Goal: Task Accomplishment & Management: Use online tool/utility

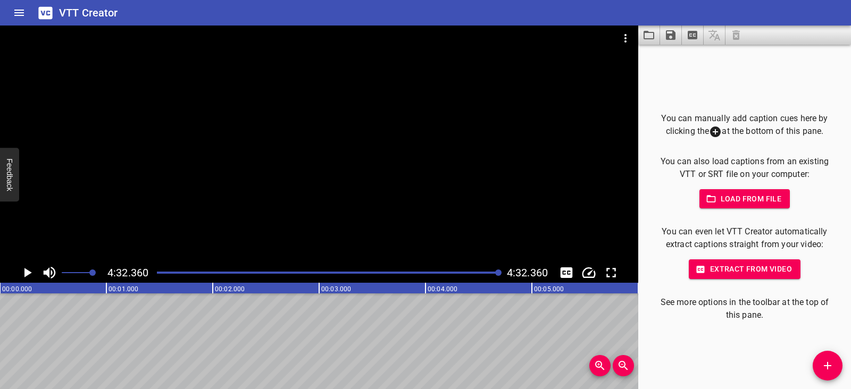
scroll to position [0, 28971]
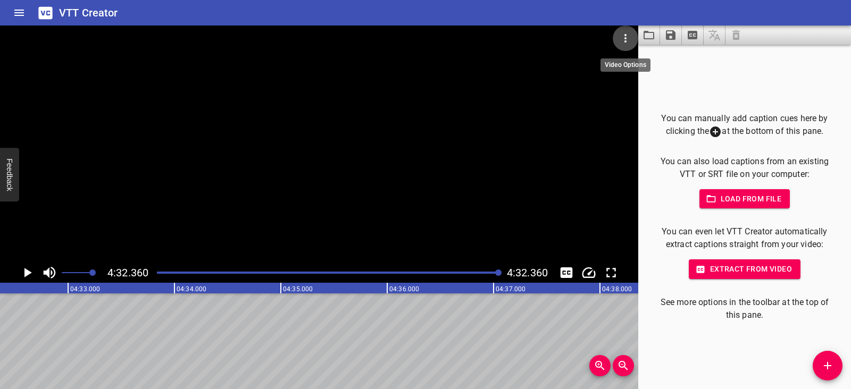
click at [622, 36] on icon "Video Options" at bounding box center [625, 38] width 13 height 13
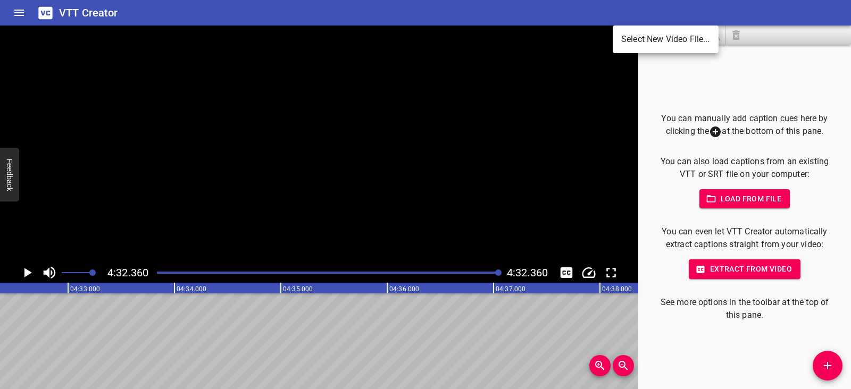
click at [622, 36] on li "Select New Video File..." at bounding box center [666, 39] width 106 height 19
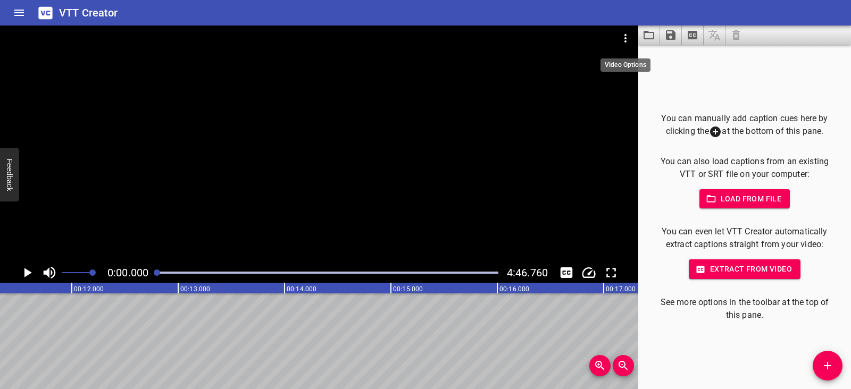
scroll to position [0, 0]
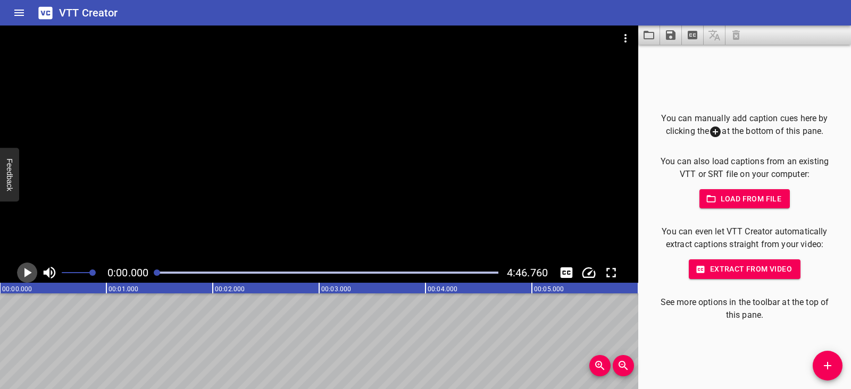
click at [25, 275] on icon "Play/Pause" at bounding box center [27, 273] width 7 height 10
click at [25, 275] on icon "Play/Pause" at bounding box center [27, 273] width 8 height 10
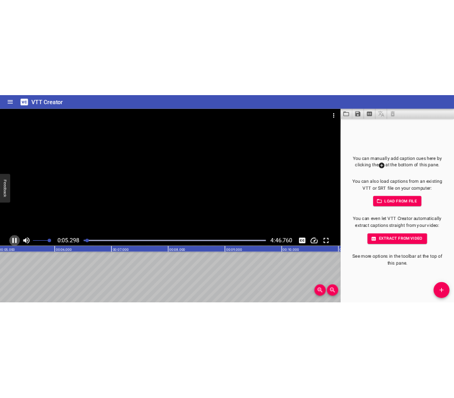
scroll to position [0, 580]
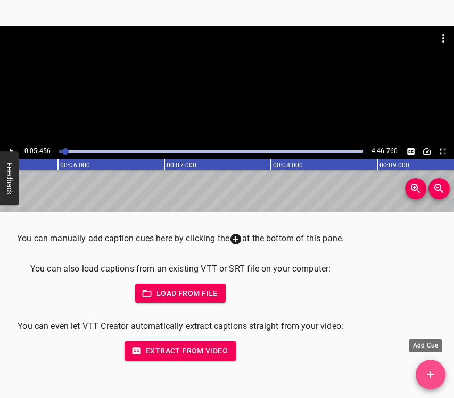
click at [436, 373] on icon "Add Cue" at bounding box center [430, 375] width 13 height 13
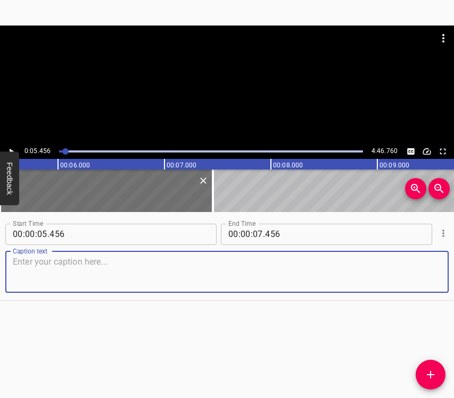
click at [64, 262] on textarea at bounding box center [227, 272] width 428 height 30
paste textarea "I thought it would be, let’s say, like an ordinary night in our reality. That i…"
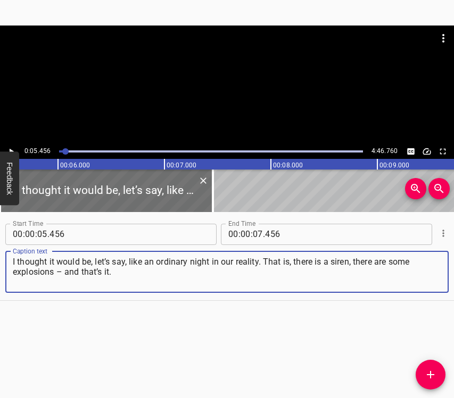
type textarea "I thought it would be, let’s say, like an ordinary night in our reality. That i…"
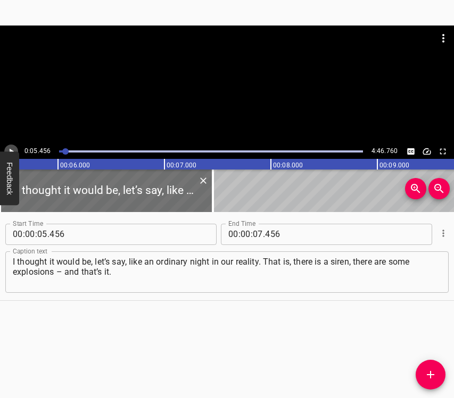
click at [10, 148] on icon "Play/Pause" at bounding box center [11, 152] width 10 height 10
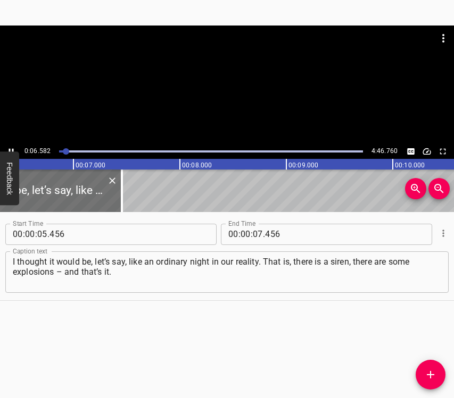
scroll to position [0, 700]
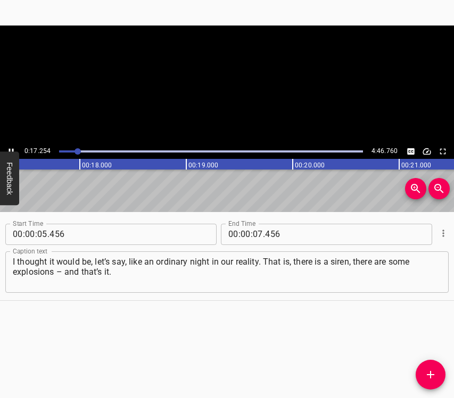
click at [9, 149] on icon "Play/Pause" at bounding box center [11, 152] width 10 height 10
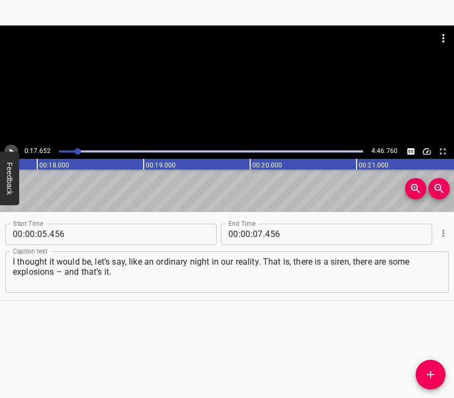
click at [9, 149] on icon "Play/Pause" at bounding box center [11, 152] width 10 height 10
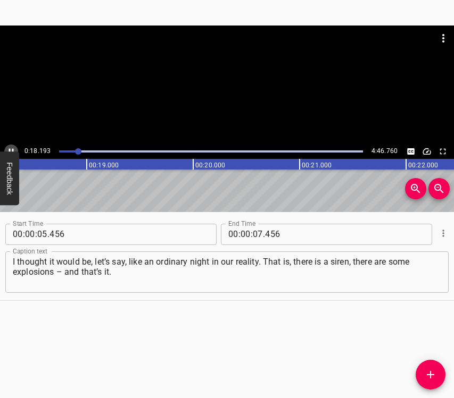
click at [9, 149] on icon "Play/Pause" at bounding box center [11, 152] width 10 height 10
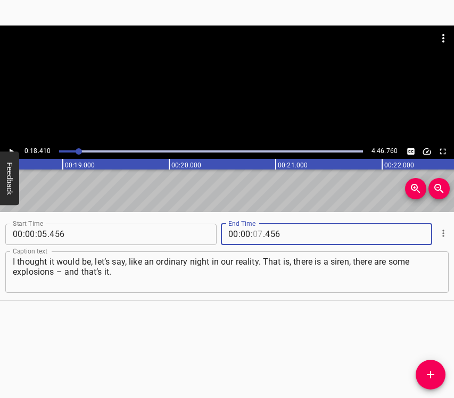
click at [254, 233] on input "number" at bounding box center [258, 234] width 10 height 21
type input "18"
type input "410"
click at [441, 378] on span "Add Cue" at bounding box center [430, 375] width 30 height 13
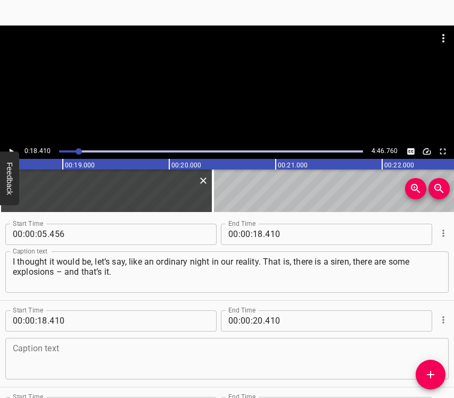
scroll to position [123, 0]
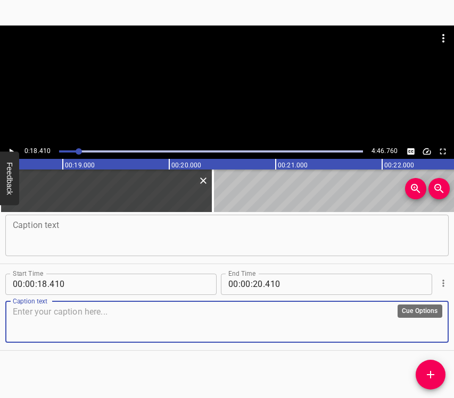
click at [438, 282] on icon "Cue Options" at bounding box center [443, 283] width 11 height 11
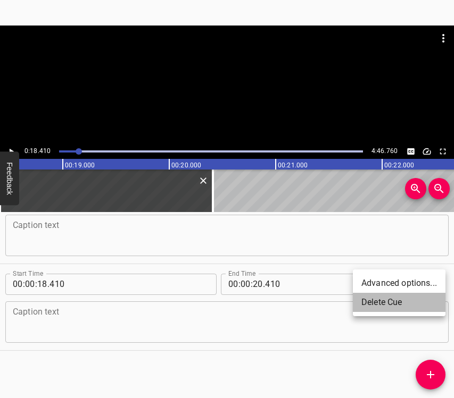
click at [386, 299] on li "Delete Cue" at bounding box center [399, 302] width 93 height 19
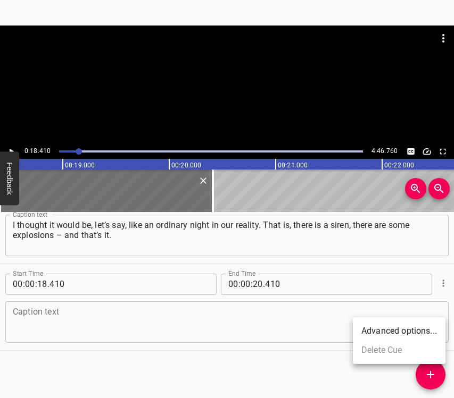
scroll to position [37, 0]
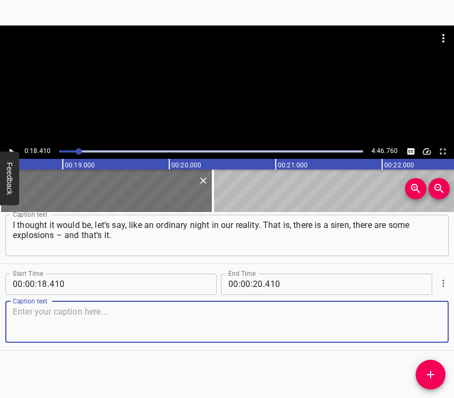
click at [240, 319] on textarea at bounding box center [227, 322] width 428 height 30
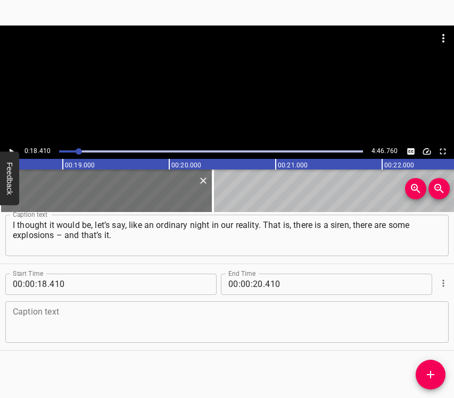
click at [53, 327] on textarea at bounding box center [227, 322] width 428 height 30
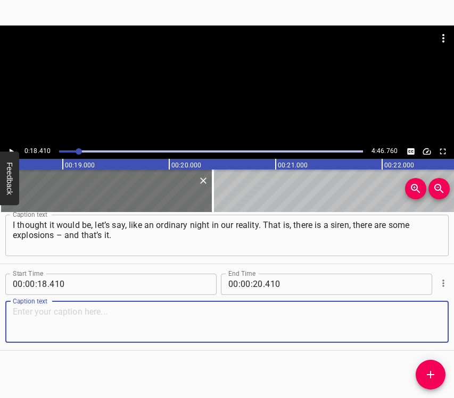
paste textarea "But already at one o’clock at night I realized that something would clearly not…"
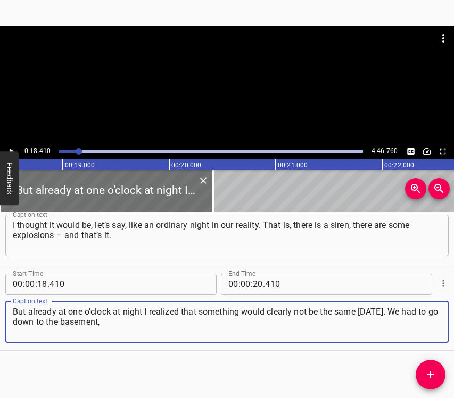
type textarea "But already at one o’clock at night I realized that something would clearly not…"
click at [6, 148] on button "Play/Pause" at bounding box center [11, 152] width 14 height 14
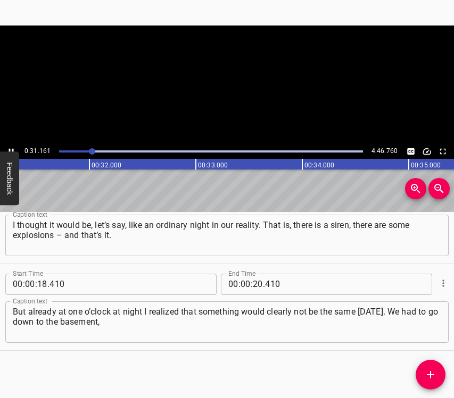
click at [10, 149] on icon "Play/Pause" at bounding box center [11, 151] width 5 height 6
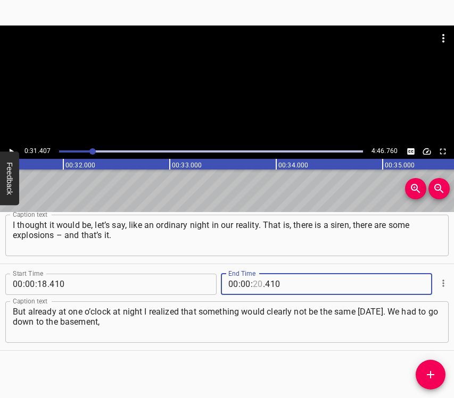
click at [253, 282] on input "number" at bounding box center [258, 284] width 10 height 21
type input "31"
type input "407"
click at [430, 373] on icon "Add Cue" at bounding box center [430, 374] width 7 height 7
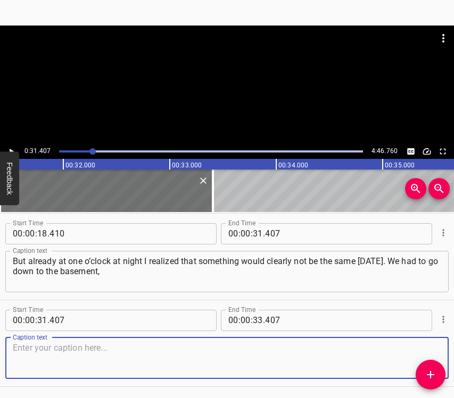
scroll to position [123, 0]
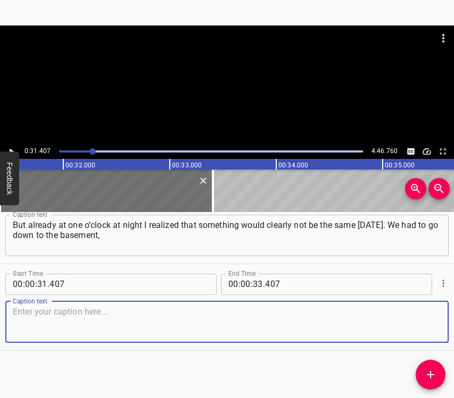
drag, startPoint x: 420, startPoint y: 328, endPoint x: 450, endPoint y: 313, distance: 33.3
click at [421, 328] on textarea at bounding box center [227, 322] width 428 height 30
click at [91, 320] on textarea at bounding box center [227, 322] width 428 height 30
paste textarea "listening to those explosions. I took all my documents, my laptop with me, and …"
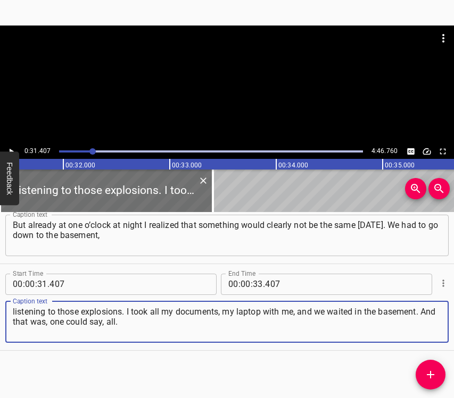
type textarea "listening to those explosions. I took all my documents, my laptop with me, and …"
click at [11, 147] on icon "Play/Pause" at bounding box center [11, 152] width 10 height 10
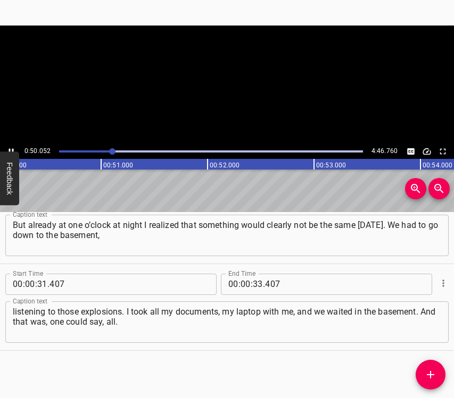
click at [11, 148] on icon "Play/Pause" at bounding box center [11, 152] width 10 height 10
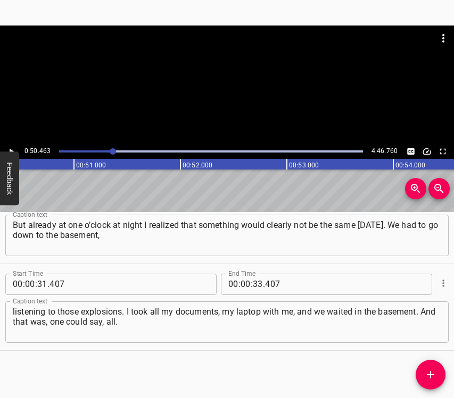
scroll to position [0, 5367]
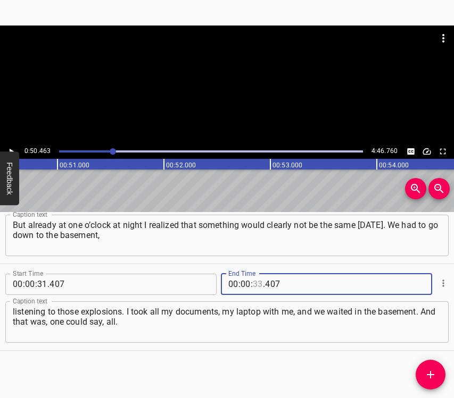
click at [254, 279] on input "number" at bounding box center [258, 284] width 10 height 21
type input "50"
type input "463"
click at [435, 374] on icon "Add Cue" at bounding box center [430, 375] width 13 height 13
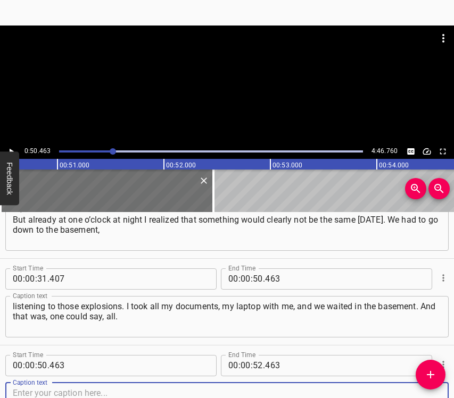
scroll to position [210, 0]
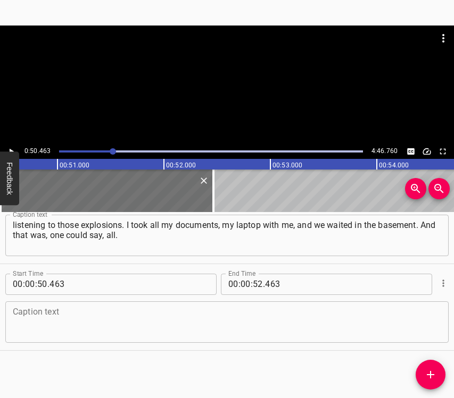
click at [433, 326] on div "Caption text" at bounding box center [226, 322] width 443 height 41
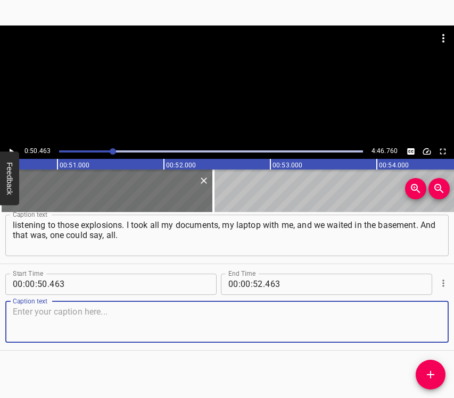
click at [20, 317] on textarea at bounding box center [227, 322] width 428 height 30
paste textarea "Considering the situation, we were just trying to survive. We didn’t even know …"
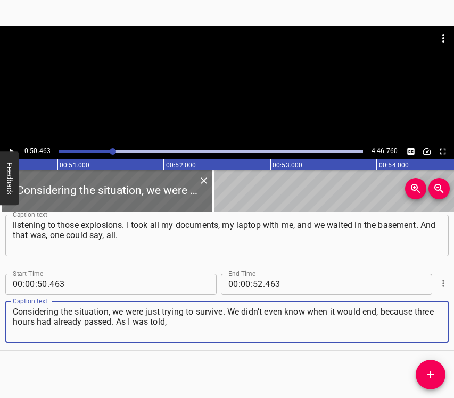
type textarea "Considering the situation, we were just trying to survive. We didn’t even know …"
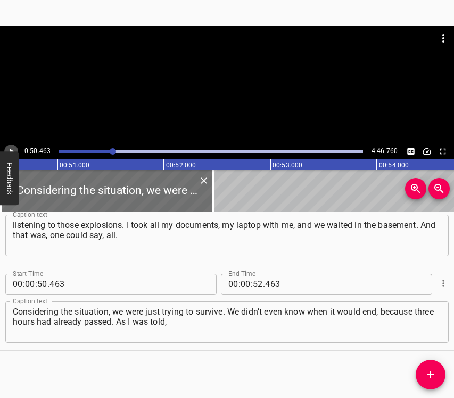
click at [13, 150] on icon "Play/Pause" at bounding box center [11, 152] width 10 height 10
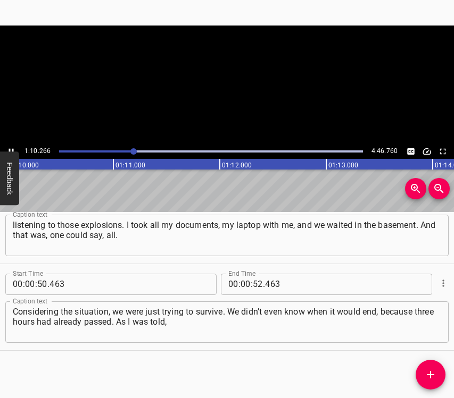
scroll to position [0, 7508]
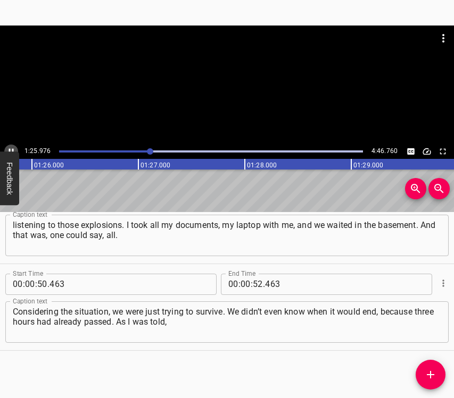
click at [10, 148] on icon "Play/Pause" at bounding box center [11, 152] width 10 height 10
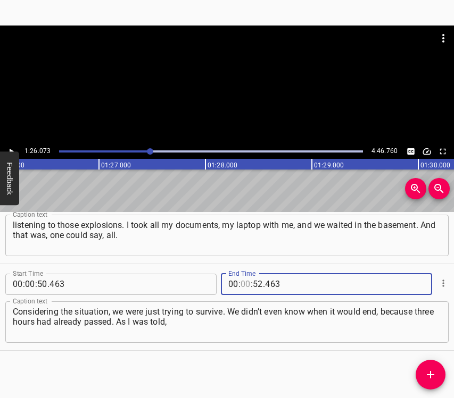
click at [241, 283] on input "number" at bounding box center [245, 284] width 10 height 21
type input "01"
type input "26"
type input "073"
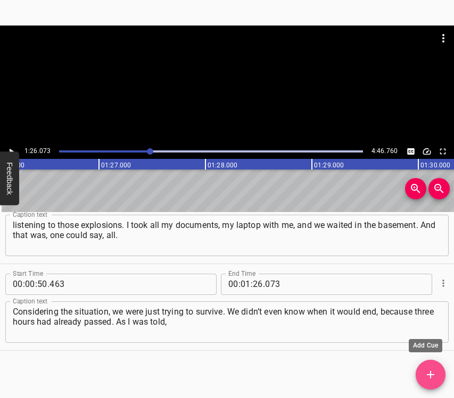
click at [429, 373] on icon "Add Cue" at bounding box center [430, 375] width 13 height 13
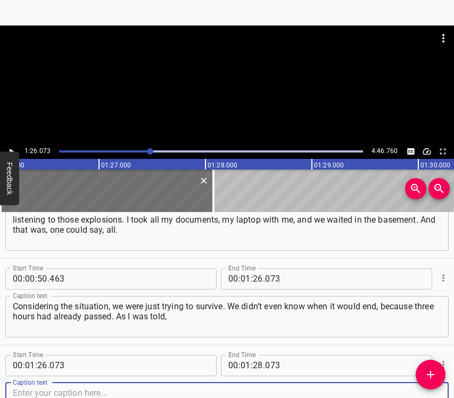
scroll to position [297, 0]
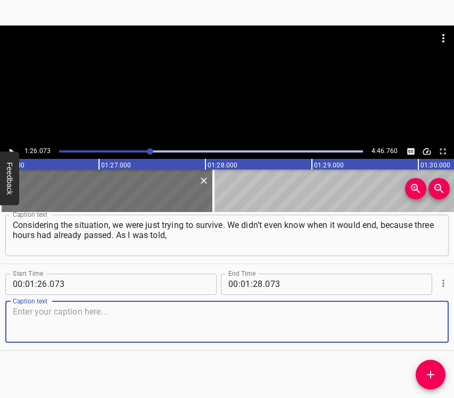
click at [430, 329] on textarea at bounding box center [227, 322] width 428 height 30
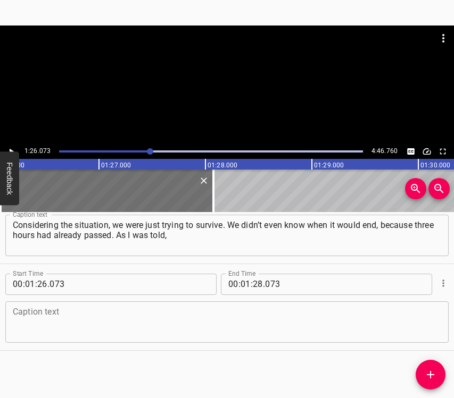
click at [34, 327] on textarea at bounding box center [227, 322] width 428 height 30
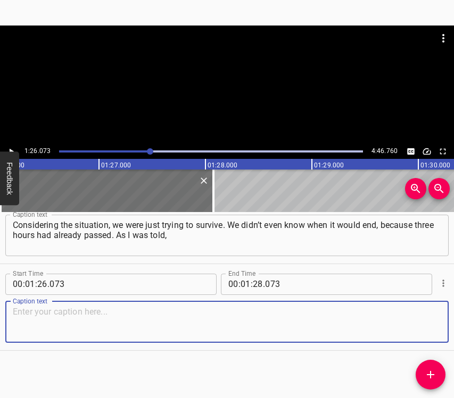
paste textarea "there were 21 “Shaheds” and at least 7 missiles. As you know, the factory behin…"
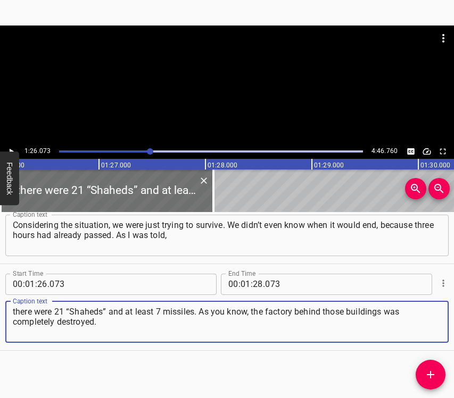
type textarea "there were 21 “Shaheds” and at least 7 missiles. As you know, the factory behin…"
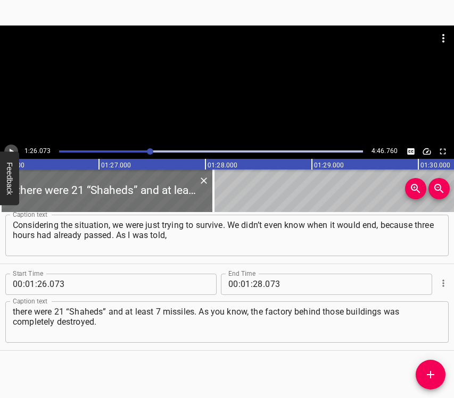
click at [11, 149] on icon "Play/Pause" at bounding box center [11, 152] width 10 height 10
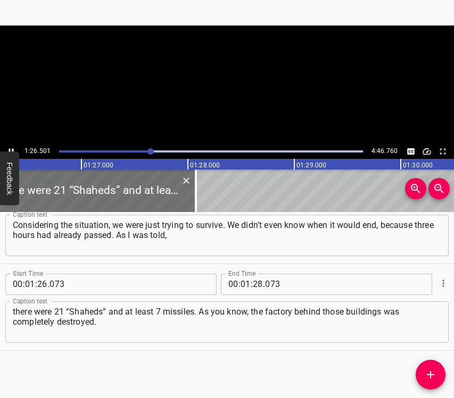
scroll to position [0, 9199]
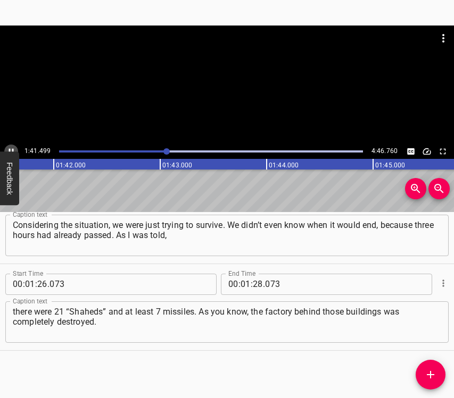
click at [10, 149] on icon "Play/Pause" at bounding box center [11, 151] width 5 height 6
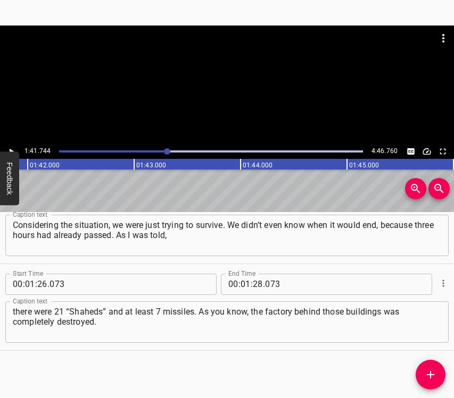
click at [10, 149] on icon "Play/Pause" at bounding box center [12, 151] width 4 height 6
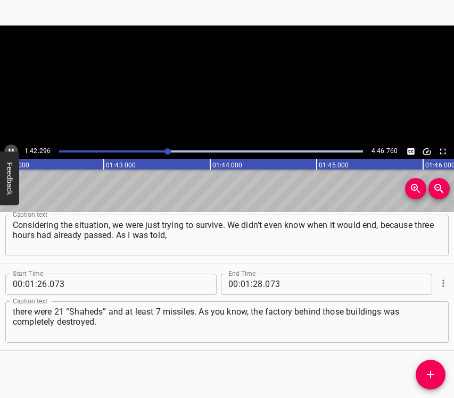
click at [10, 149] on icon "Play/Pause" at bounding box center [11, 151] width 5 height 6
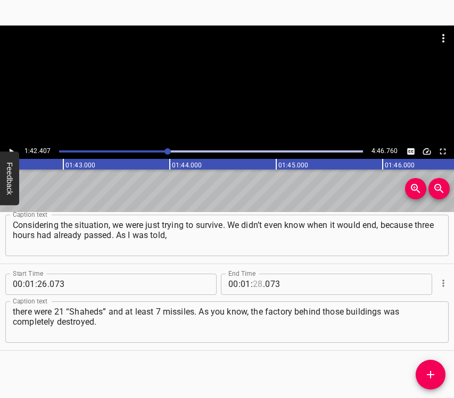
click at [254, 282] on input "number" at bounding box center [258, 284] width 10 height 21
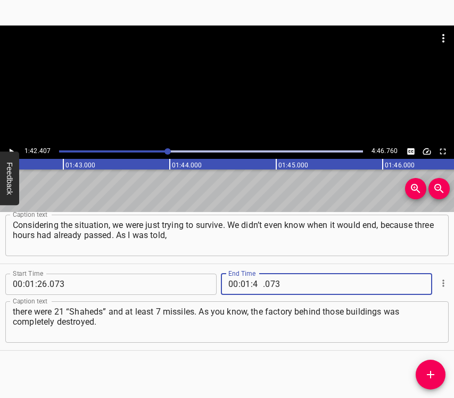
type input "42"
type input "407"
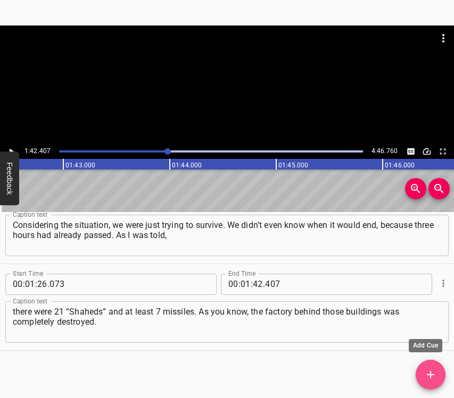
click at [427, 374] on icon "Add Cue" at bounding box center [430, 374] width 7 height 7
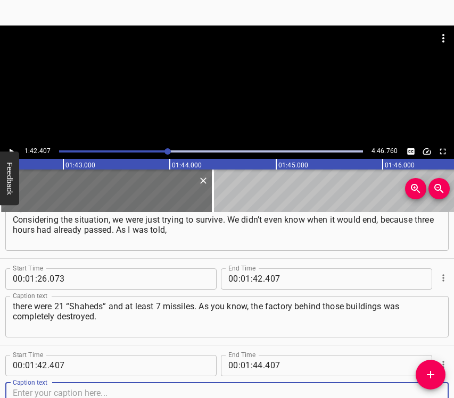
scroll to position [383, 0]
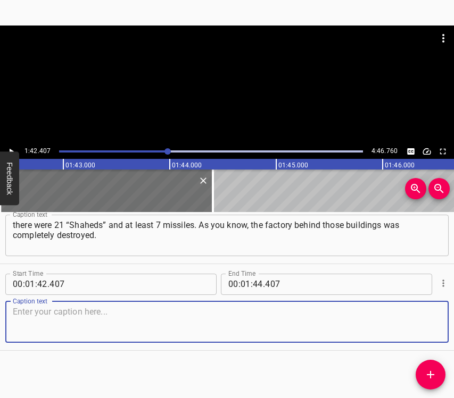
drag, startPoint x: 422, startPoint y: 323, endPoint x: 453, endPoint y: 311, distance: 32.7
click at [422, 323] on textarea at bounding box center [227, 322] width 428 height 30
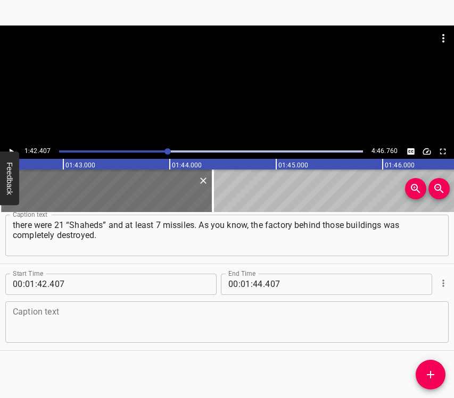
click at [52, 331] on textarea at bounding box center [227, 322] width 428 height 30
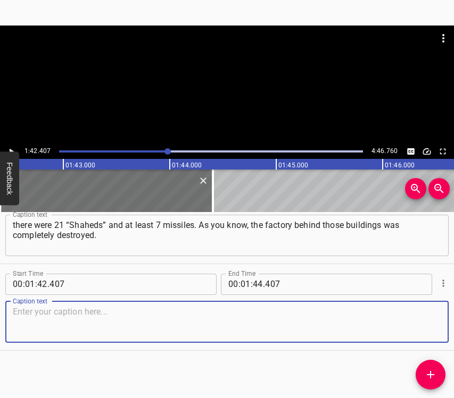
paste textarea "And, as we think, the [DEMOGRAPHIC_DATA] wanted also to destroy the fire statio…"
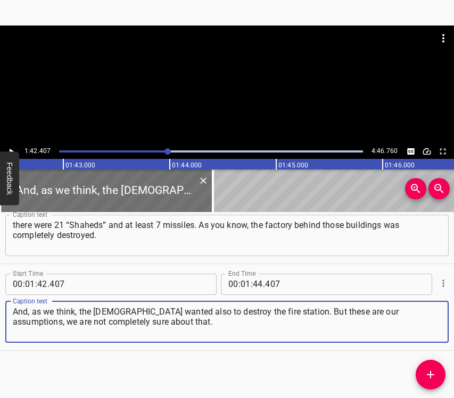
type textarea "And, as we think, the [DEMOGRAPHIC_DATA] wanted also to destroy the fire statio…"
click at [12, 147] on icon "Play/Pause" at bounding box center [11, 152] width 10 height 10
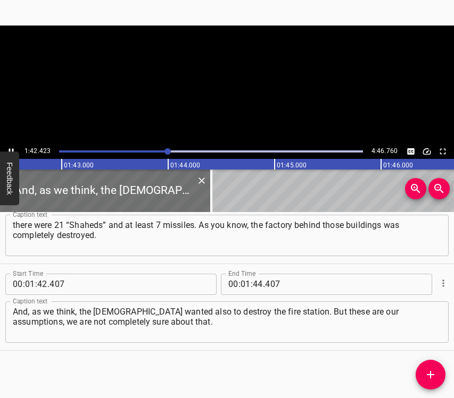
scroll to position [0, 10919]
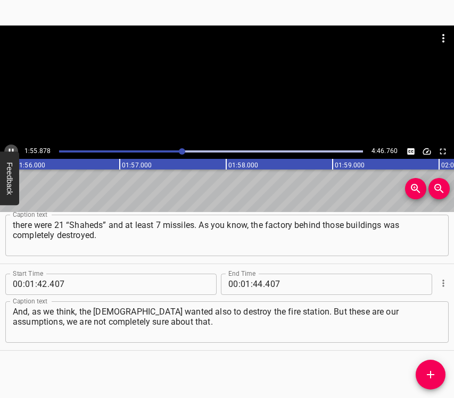
click at [11, 147] on icon "Play/Pause" at bounding box center [11, 152] width 10 height 10
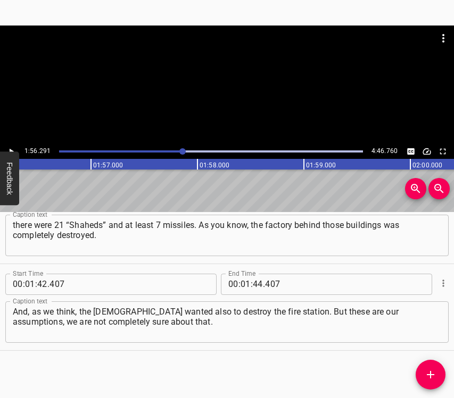
scroll to position [0, 12370]
click at [11, 147] on icon "Play/Pause" at bounding box center [11, 152] width 10 height 10
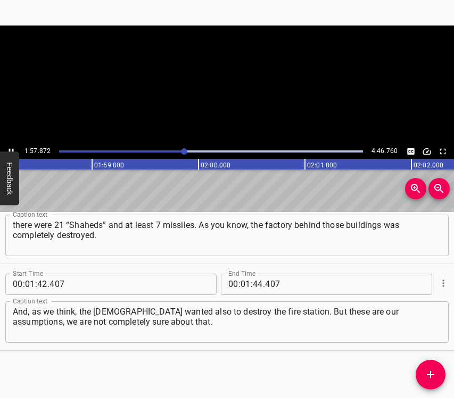
click at [11, 147] on icon "Play/Pause" at bounding box center [11, 152] width 10 height 10
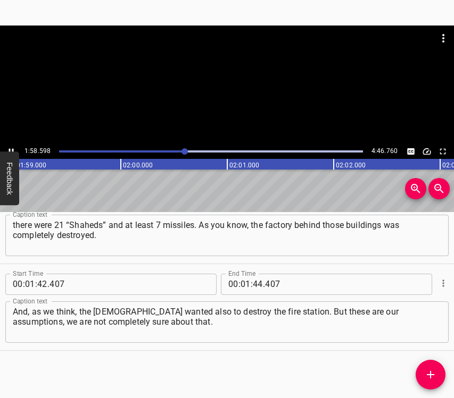
click at [11, 147] on icon "Play/Pause" at bounding box center [11, 152] width 10 height 10
click at [253, 284] on input "number" at bounding box center [258, 284] width 10 height 21
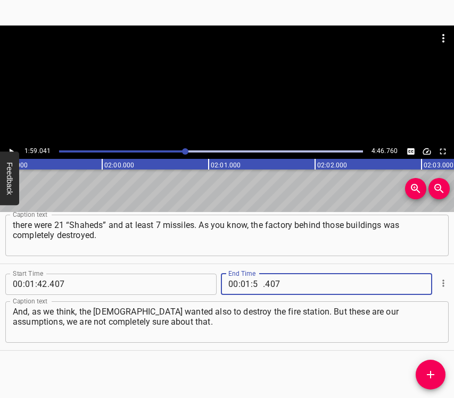
type input "59"
type input "041"
click at [435, 368] on button "Add Cue" at bounding box center [430, 375] width 30 height 30
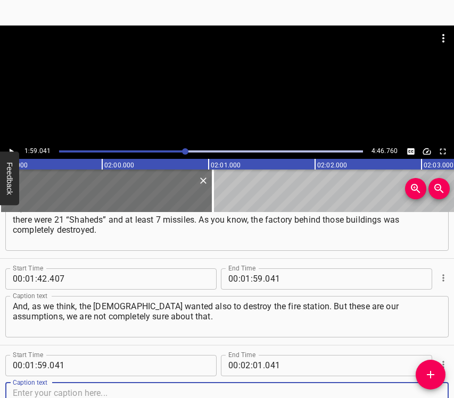
scroll to position [470, 0]
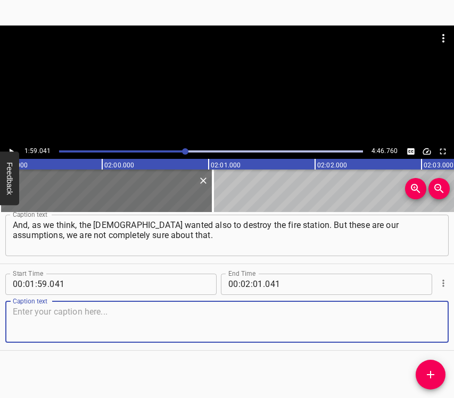
drag, startPoint x: 420, startPoint y: 320, endPoint x: 451, endPoint y: 306, distance: 34.1
click at [421, 319] on textarea at bounding box center [227, 322] width 428 height 30
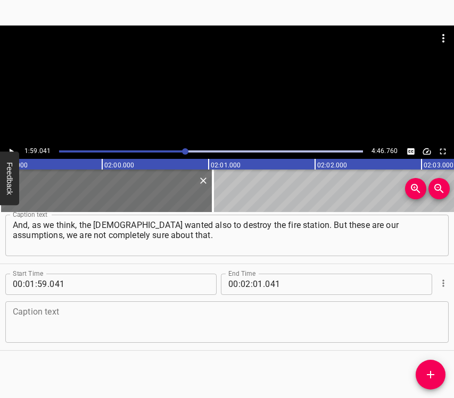
click at [13, 317] on textarea at bounding box center [227, 322] width 428 height 30
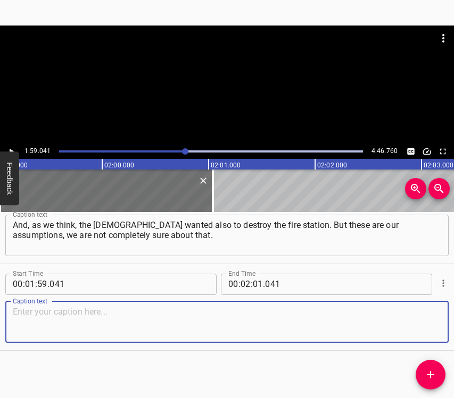
paste textarea "When everything went quiet, we were able to come out. The police and firefighte…"
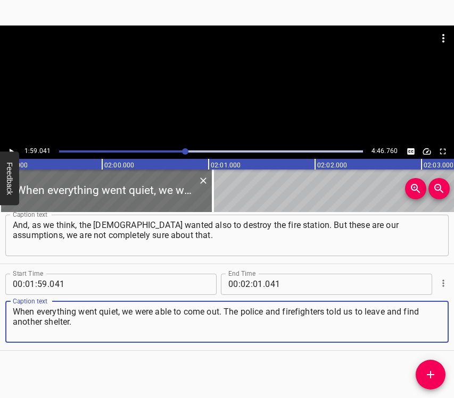
type textarea "When everything went quiet, we were able to come out. The police and firefighte…"
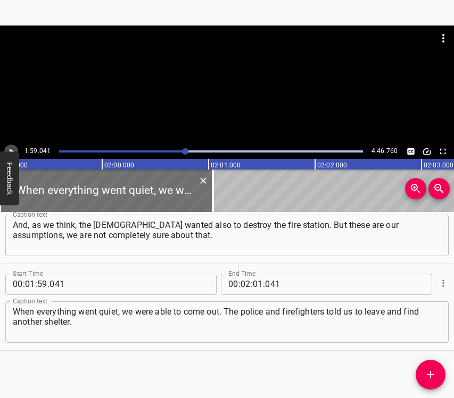
click at [11, 146] on button "Play/Pause" at bounding box center [11, 152] width 14 height 14
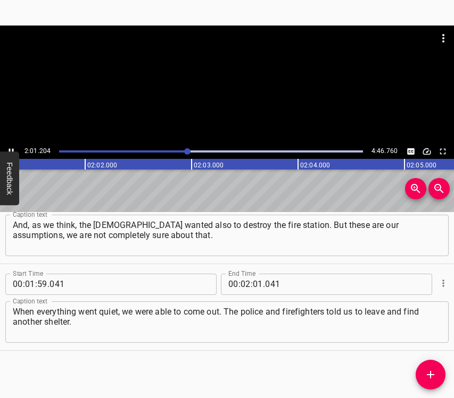
scroll to position [0, 12921]
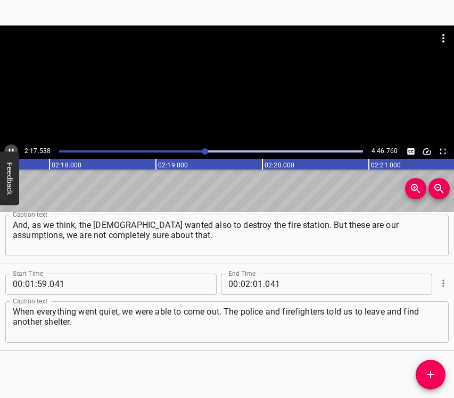
click at [13, 148] on icon "Play/Pause" at bounding box center [11, 152] width 10 height 10
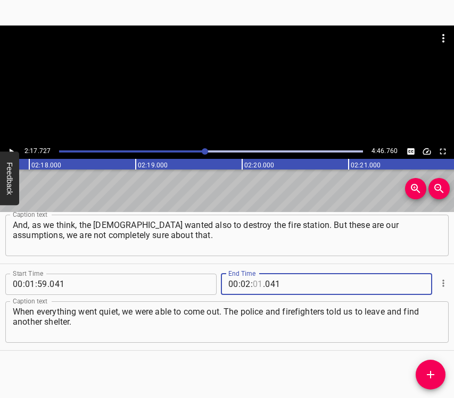
click at [253, 283] on input "number" at bounding box center [258, 284] width 10 height 21
type input "17"
type input "727"
click at [427, 375] on icon "Add Cue" at bounding box center [430, 374] width 7 height 7
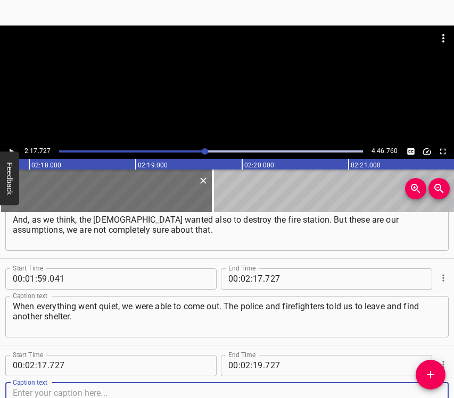
scroll to position [557, 0]
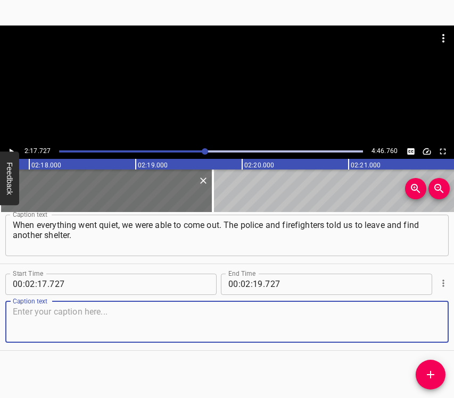
click at [427, 327] on textarea at bounding box center [227, 322] width 428 height 30
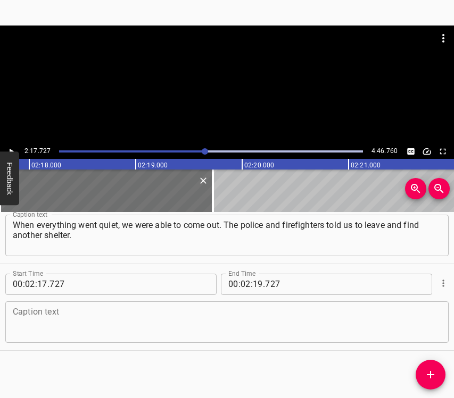
click at [42, 330] on textarea at bounding box center [227, 322] width 428 height 30
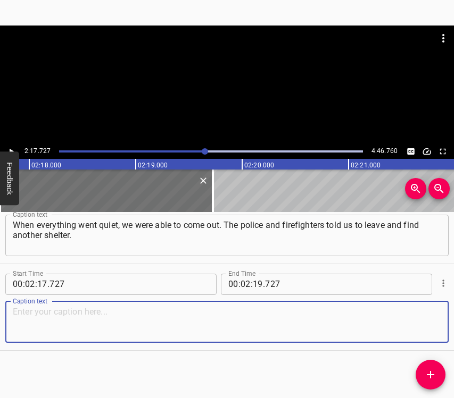
paste textarea "I think because the [DEMOGRAPHIC_DATA] have this vile tactic – to hit the same …"
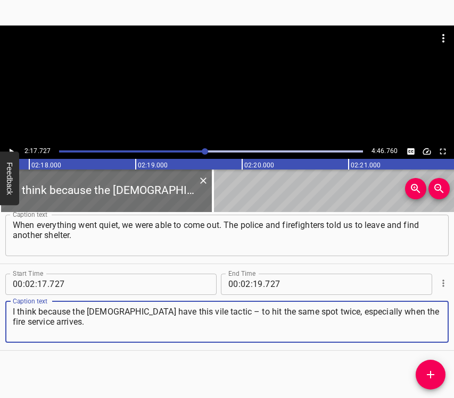
type textarea "I think because the [DEMOGRAPHIC_DATA] have this vile tactic – to hit the same …"
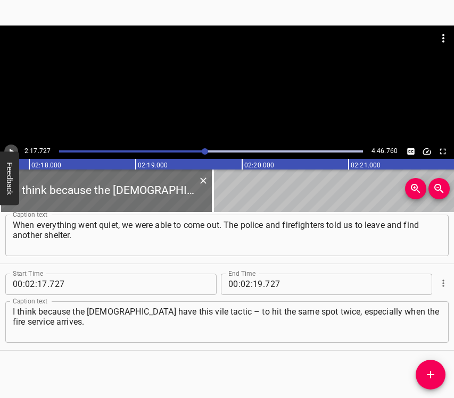
click at [8, 148] on icon "Play/Pause" at bounding box center [11, 152] width 10 height 10
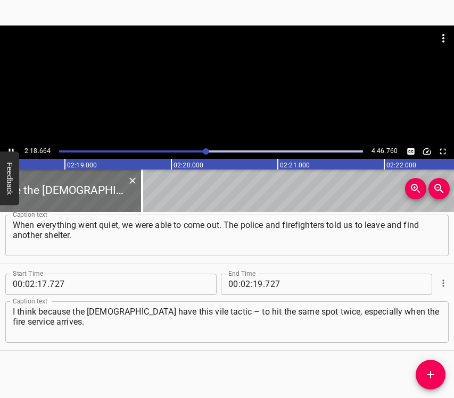
scroll to position [0, 14737]
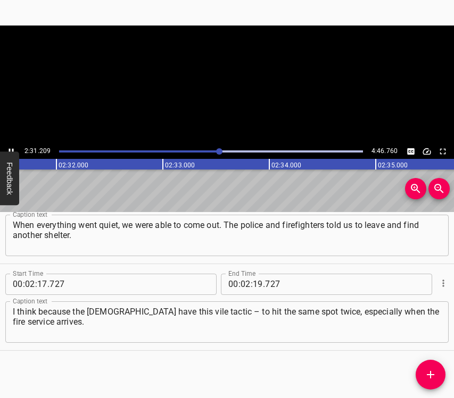
click at [12, 148] on icon "Play/Pause" at bounding box center [11, 152] width 10 height 10
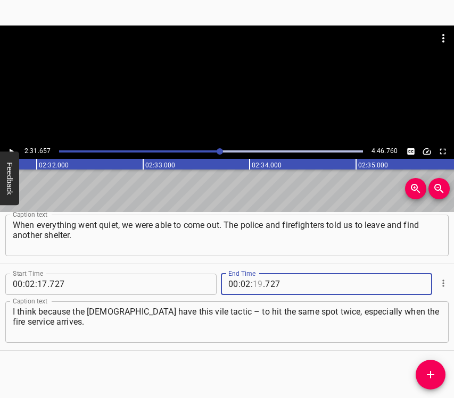
click at [256, 284] on input "number" at bounding box center [258, 284] width 10 height 21
type input "31"
type input "657"
click at [430, 375] on icon "Add Cue" at bounding box center [430, 374] width 7 height 7
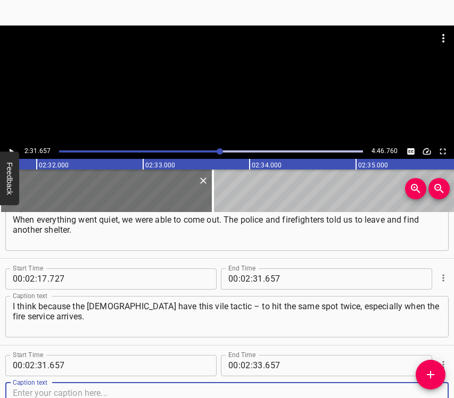
scroll to position [644, 0]
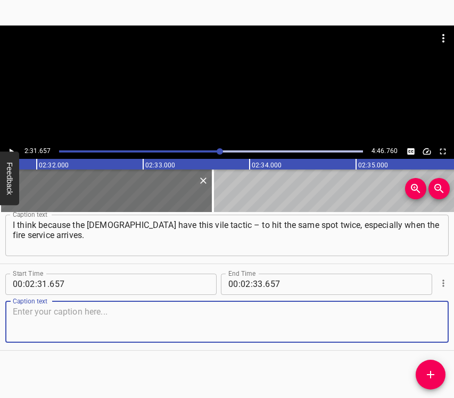
click at [430, 329] on textarea at bounding box center [227, 322] width 428 height 30
click at [46, 324] on textarea at bounding box center [227, 322] width 428 height 30
paste textarea "And then we found the nearest basement. I cannot say the exact address, I’m bad…"
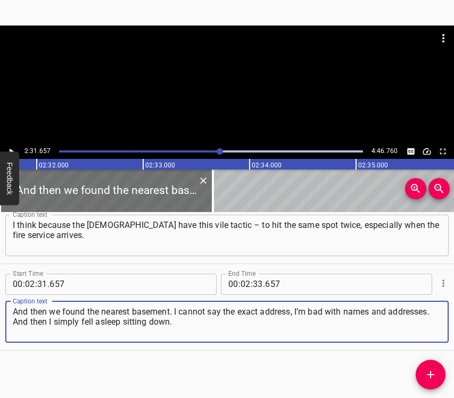
type textarea "And then we found the nearest basement. I cannot say the exact address, I’m bad…"
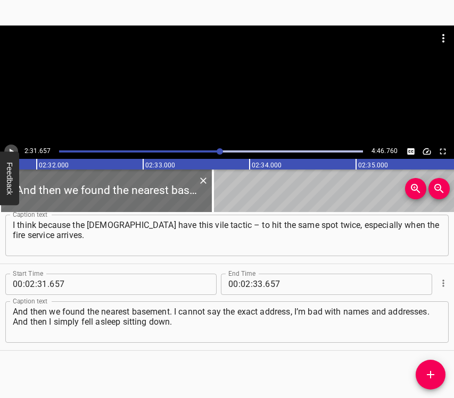
click at [15, 147] on icon "Play/Pause" at bounding box center [11, 152] width 10 height 10
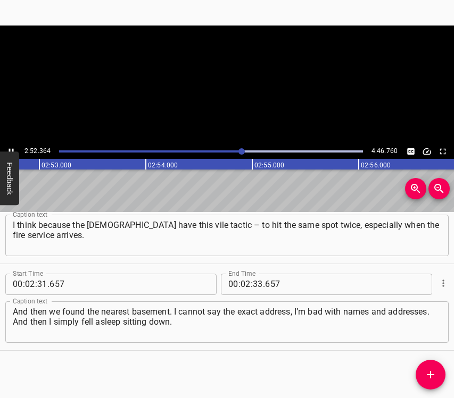
click at [15, 147] on icon "Play/Pause" at bounding box center [11, 152] width 10 height 10
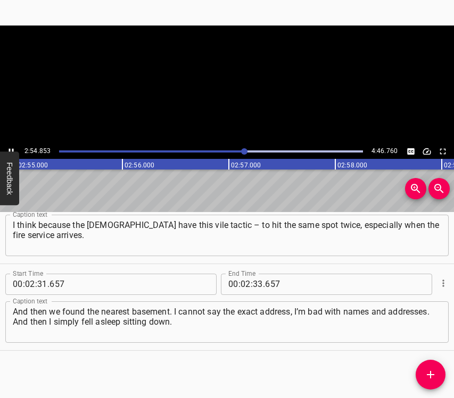
click at [15, 147] on icon "Play/Pause" at bounding box center [11, 152] width 10 height 10
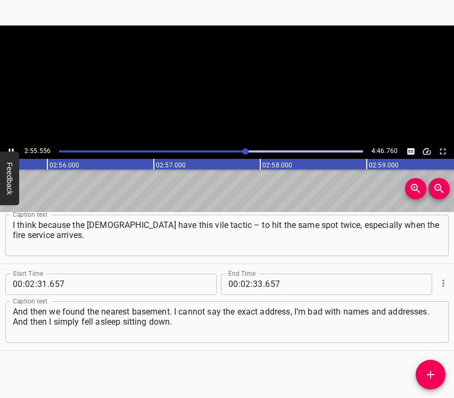
click at [15, 147] on icon "Play/Pause" at bounding box center [11, 152] width 10 height 10
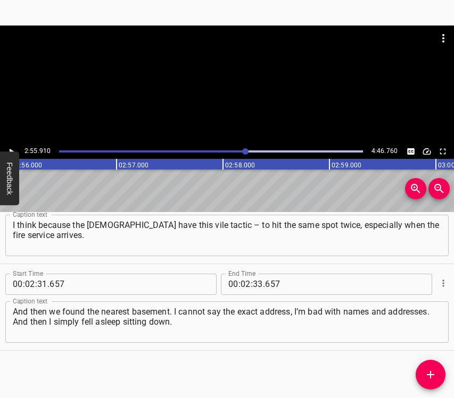
click at [15, 147] on icon "Play/Pause" at bounding box center [11, 152] width 10 height 10
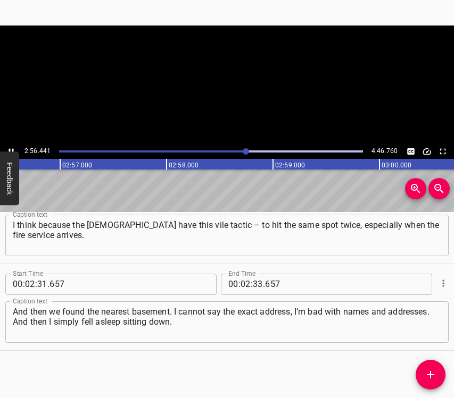
click at [15, 147] on icon "Play/Pause" at bounding box center [11, 152] width 10 height 10
click at [253, 281] on input "number" at bounding box center [258, 284] width 10 height 21
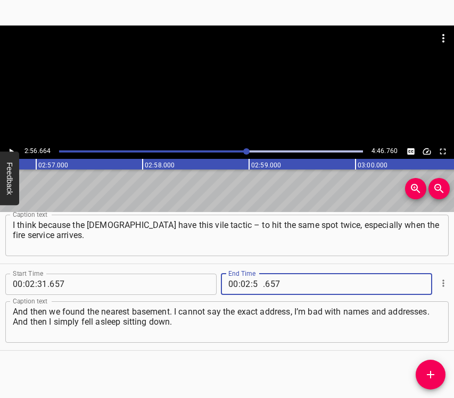
type input "56"
type input "664"
click at [431, 374] on icon "Add Cue" at bounding box center [430, 374] width 7 height 7
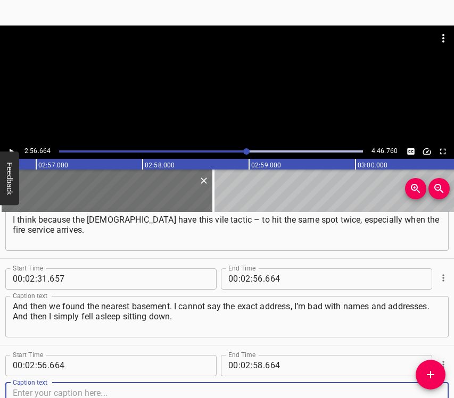
scroll to position [730, 0]
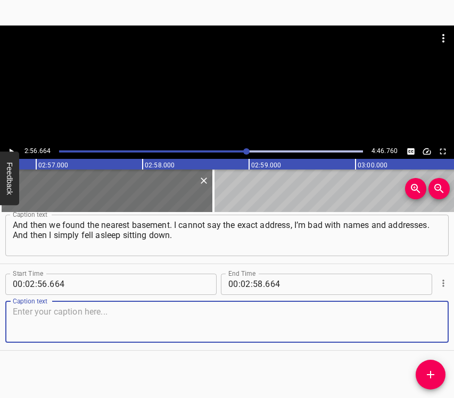
click at [415, 329] on textarea at bounding box center [227, 322] width 428 height 30
click at [145, 316] on textarea at bounding box center [227, 322] width 428 height 30
paste textarea "When I woke up, we went outside – and a new alert started, so we had to return …"
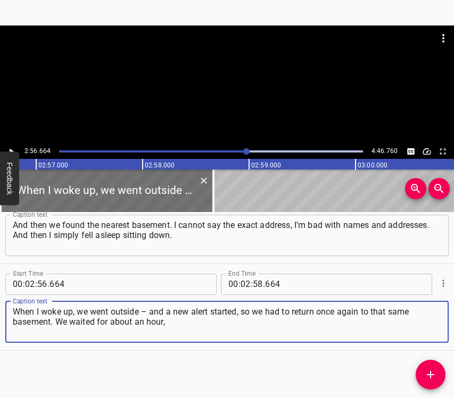
type textarea "When I woke up, we went outside – and a new alert started, so we had to return …"
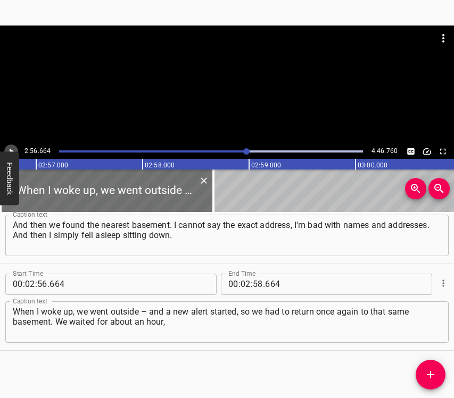
click at [15, 148] on icon "Play/Pause" at bounding box center [11, 152] width 10 height 10
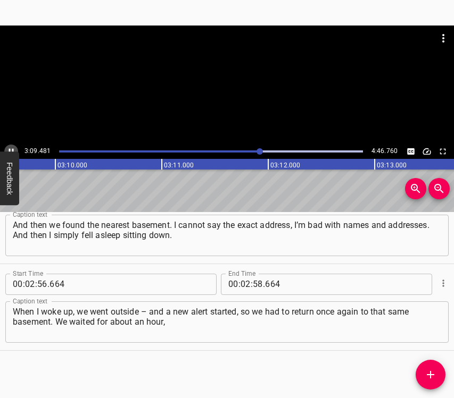
click at [10, 148] on icon "Play/Pause" at bounding box center [11, 152] width 10 height 10
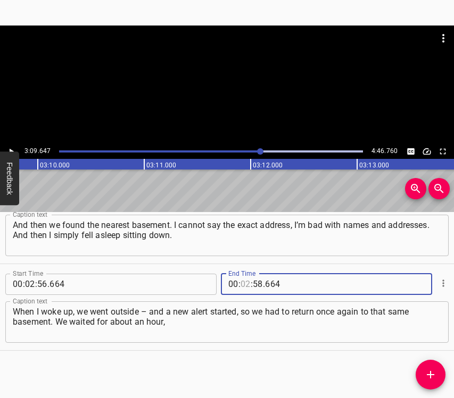
click at [243, 283] on input "number" at bounding box center [245, 284] width 10 height 21
type input "03"
type input "09"
type input "647"
click at [428, 375] on icon "Add Cue" at bounding box center [430, 374] width 7 height 7
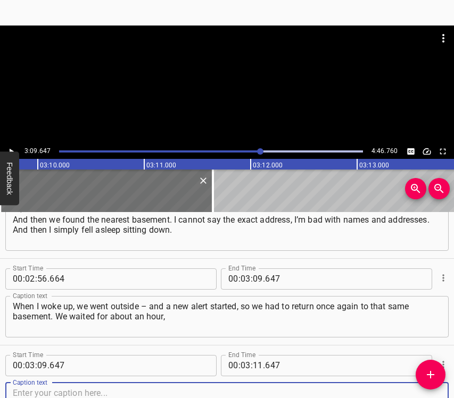
scroll to position [817, 0]
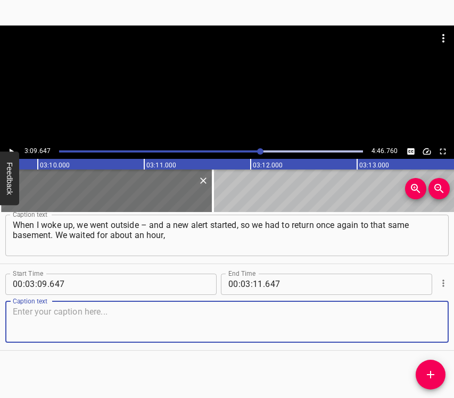
drag, startPoint x: 423, startPoint y: 328, endPoint x: 450, endPoint y: 318, distance: 29.4
click at [423, 327] on textarea at bounding box center [227, 322] width 428 height 30
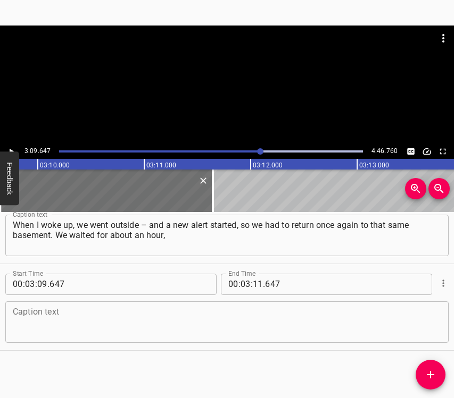
click at [60, 330] on textarea at bounding box center [227, 322] width 428 height 30
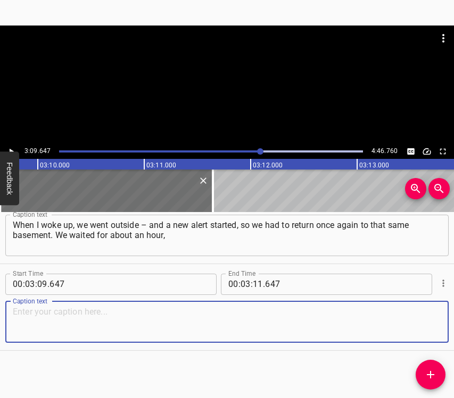
paste textarea "but I cannot state this for sure. It felt like an hour to me, but I wasn’t keep…"
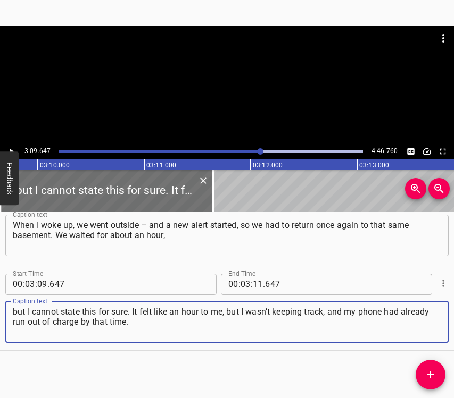
type textarea "but I cannot state this for sure. It felt like an hour to me, but I wasn’t keep…"
click at [13, 148] on icon "Play/Pause" at bounding box center [11, 152] width 10 height 10
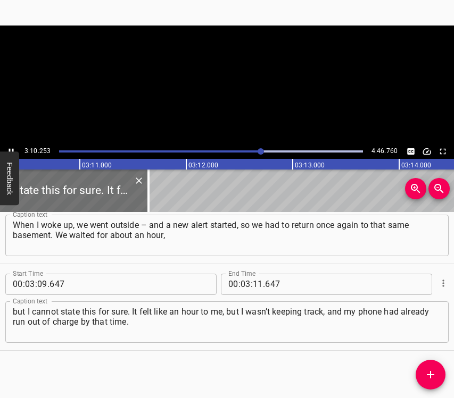
scroll to position [0, 20265]
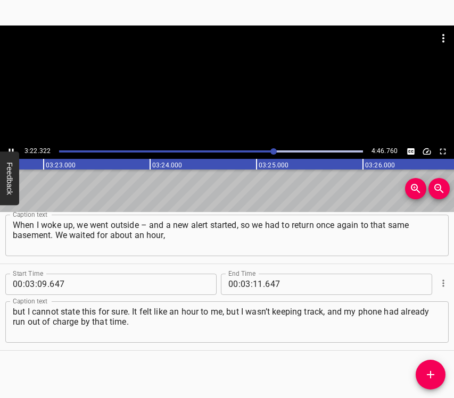
click at [10, 147] on icon "Play/Pause" at bounding box center [11, 152] width 10 height 10
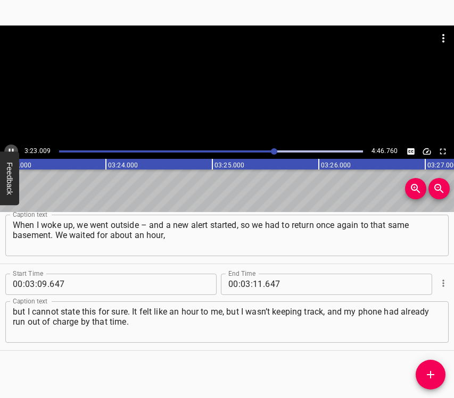
click at [10, 147] on icon "Play/Pause" at bounding box center [11, 152] width 10 height 10
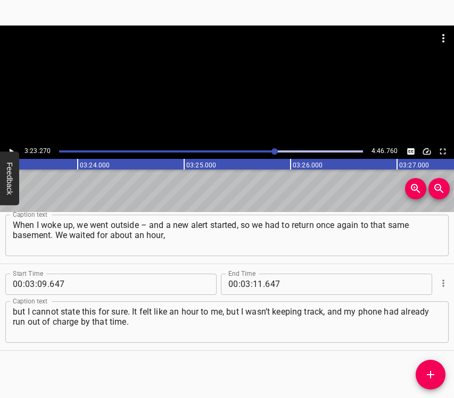
click at [10, 147] on icon "Play/Pause" at bounding box center [11, 152] width 10 height 10
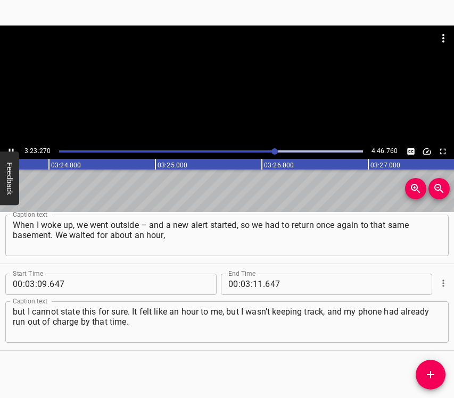
click at [10, 147] on icon "Play/Pause" at bounding box center [11, 152] width 10 height 10
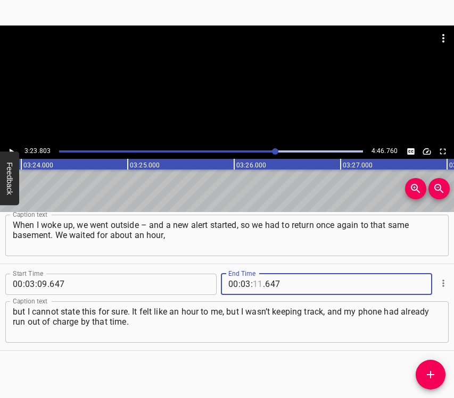
click at [257, 282] on input "number" at bounding box center [258, 284] width 10 height 21
type input "23"
type input "803"
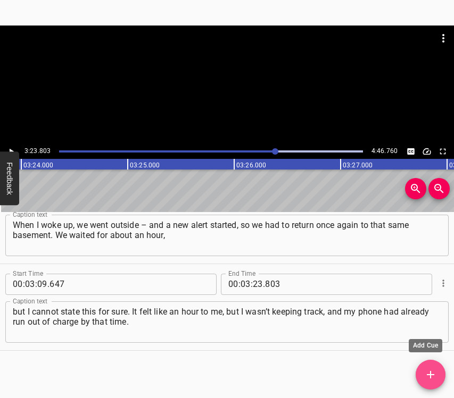
click at [432, 377] on icon "Add Cue" at bounding box center [430, 375] width 13 height 13
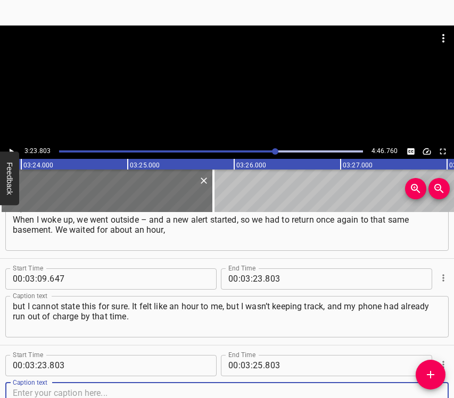
scroll to position [904, 0]
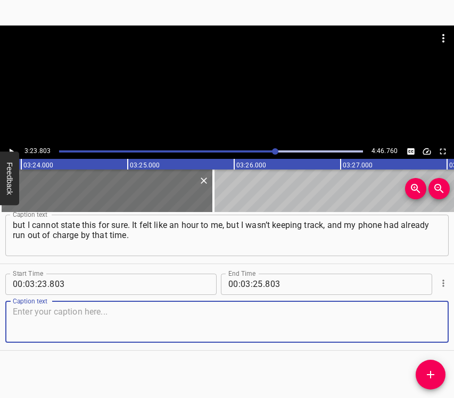
click at [424, 316] on textarea at bounding box center [227, 322] width 428 height 30
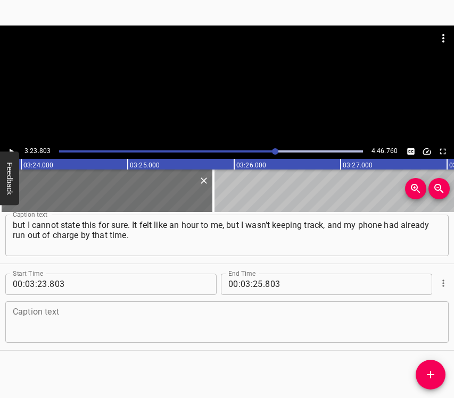
click at [98, 321] on textarea at bounding box center [227, 322] width 428 height 30
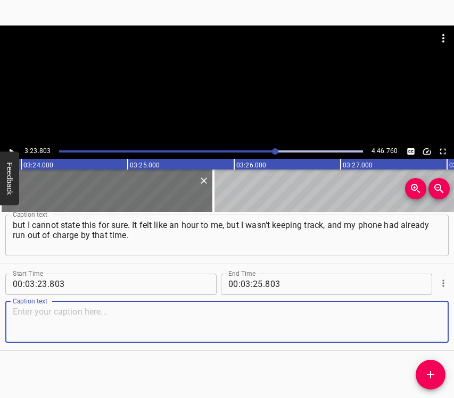
paste textarea "Then, when the air raid alert ended, we returned to our place, and they told us…"
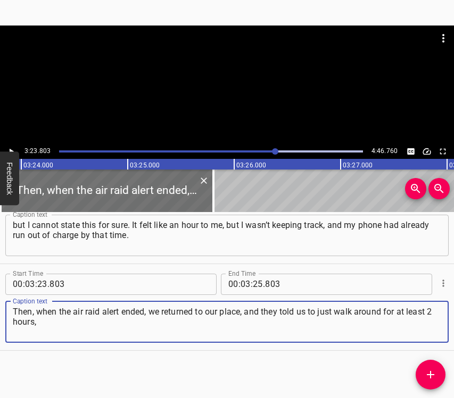
type textarea "Then, when the air raid alert ended, we returned to our place, and they told us…"
click at [14, 150] on icon "Play/Pause" at bounding box center [11, 152] width 10 height 10
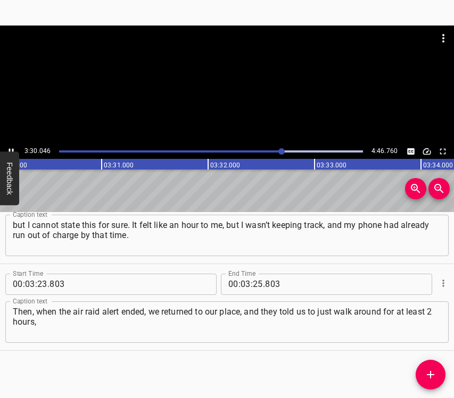
scroll to position [0, 22371]
click at [9, 149] on icon "Play/Pause" at bounding box center [11, 152] width 10 height 10
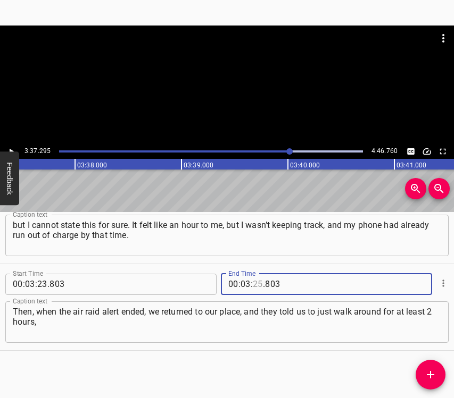
click at [254, 283] on input "number" at bounding box center [258, 284] width 10 height 21
type input "37"
type input "295"
click at [432, 374] on icon "Add Cue" at bounding box center [430, 374] width 7 height 7
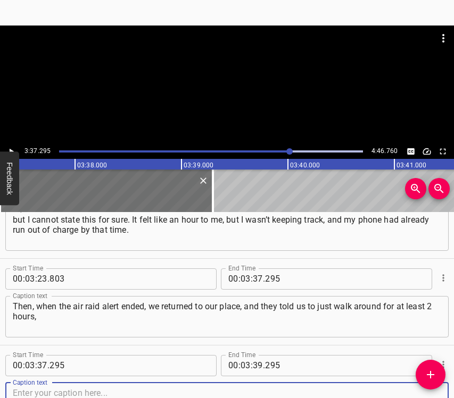
scroll to position [990, 0]
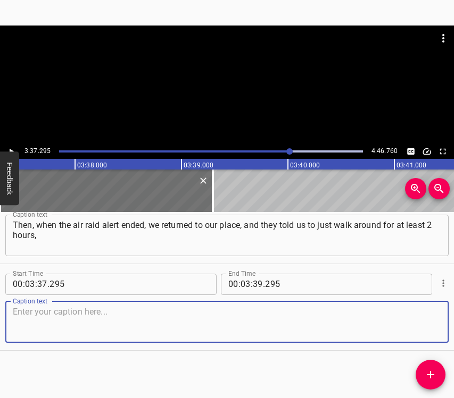
click at [423, 337] on textarea at bounding box center [227, 322] width 428 height 30
click at [32, 320] on textarea at bounding box center [227, 322] width 428 height 30
paste textarea "for a minimum of 2 hours not to approach the house. I don’t exactly remember wh…"
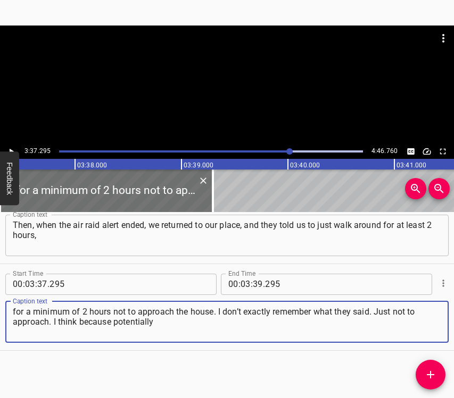
type textarea "for a minimum of 2 hours not to approach the house. I don’t exactly remember wh…"
click at [14, 148] on icon "Play/Pause" at bounding box center [11, 152] width 10 height 10
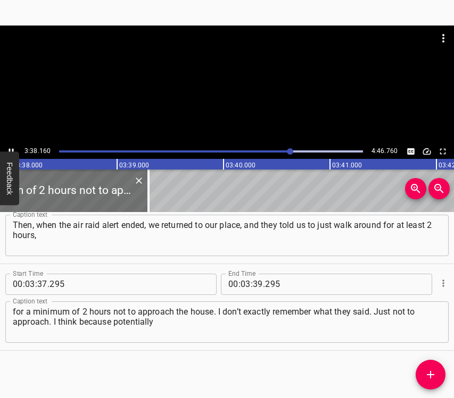
scroll to position [0, 23206]
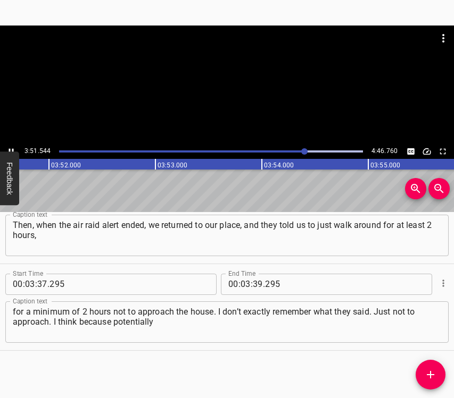
click at [10, 149] on icon "Play/Pause" at bounding box center [11, 151] width 5 height 6
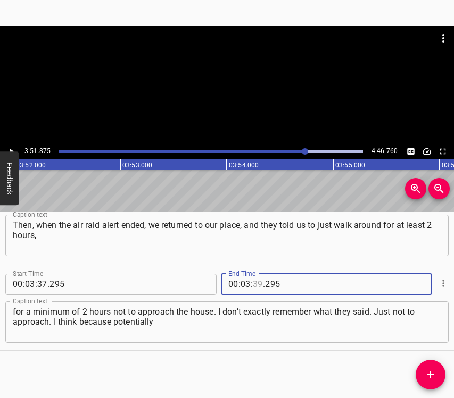
click at [253, 282] on input "number" at bounding box center [258, 284] width 10 height 21
type input "51"
type input "875"
click at [426, 372] on icon "Add Cue" at bounding box center [430, 375] width 13 height 13
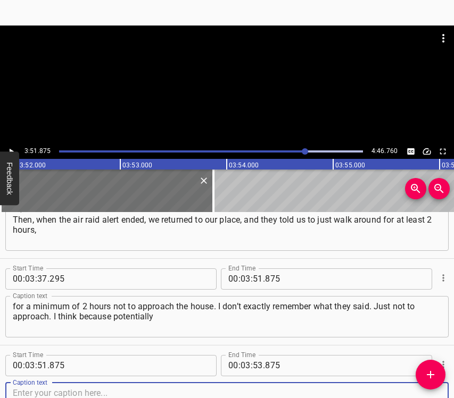
scroll to position [1077, 0]
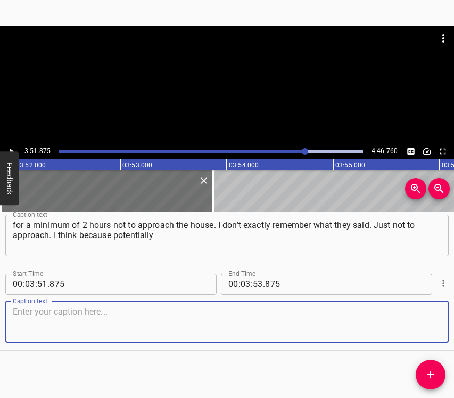
click at [421, 327] on textarea at bounding box center [227, 322] width 428 height 30
click at [51, 321] on textarea at bounding box center [227, 322] width 428 height 30
paste textarea "something could collapse. Because I remember the first apartment on the first f…"
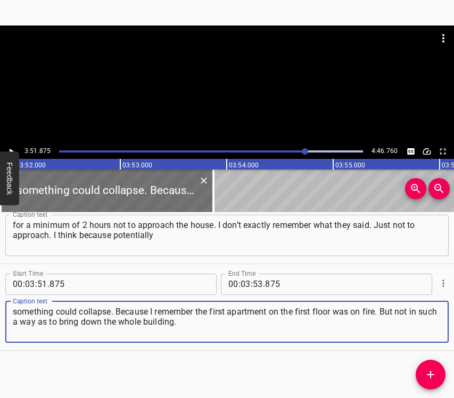
type textarea "something could collapse. Because I remember the first apartment on the first f…"
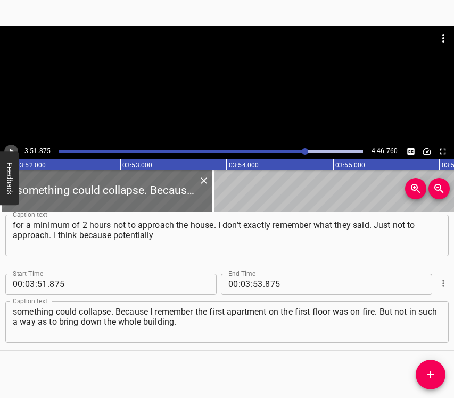
click at [10, 147] on icon "Play/Pause" at bounding box center [11, 152] width 10 height 10
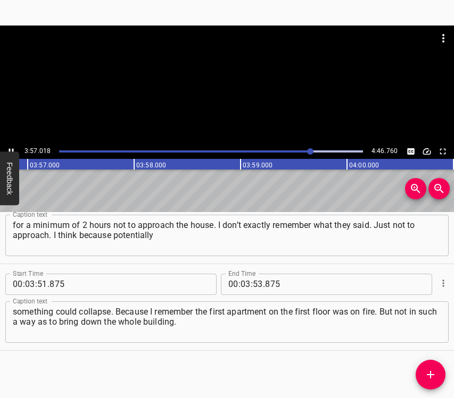
scroll to position [0, 25211]
click at [11, 148] on icon "Play/Pause" at bounding box center [11, 152] width 10 height 10
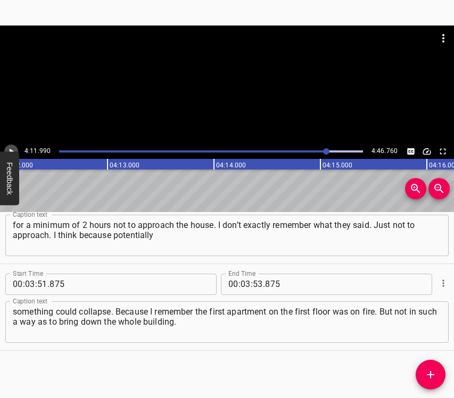
click at [11, 148] on icon "Play/Pause" at bounding box center [11, 152] width 10 height 10
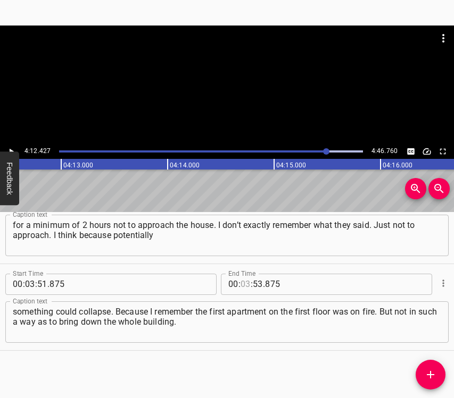
click at [242, 280] on input "number" at bounding box center [245, 284] width 10 height 21
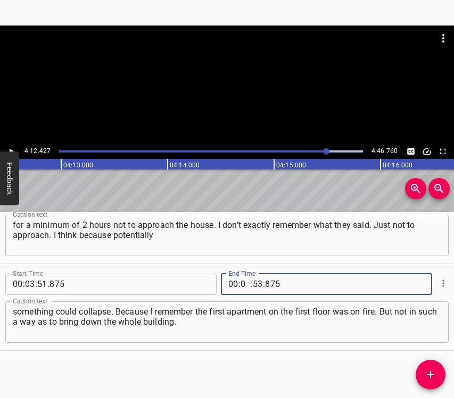
type input "04"
type input "12"
type input "427"
click at [428, 374] on icon "Add Cue" at bounding box center [430, 375] width 13 height 13
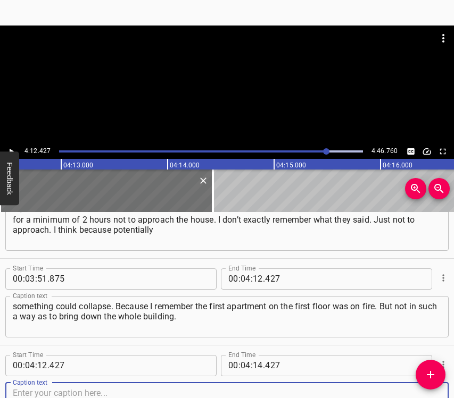
scroll to position [1164, 0]
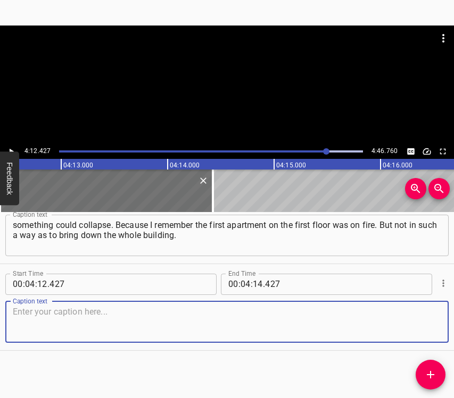
click at [424, 325] on textarea at bounding box center [227, 322] width 428 height 30
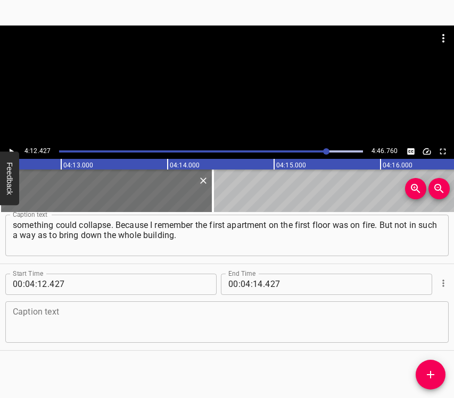
click at [52, 312] on textarea at bounding box center [227, 322] width 428 height 30
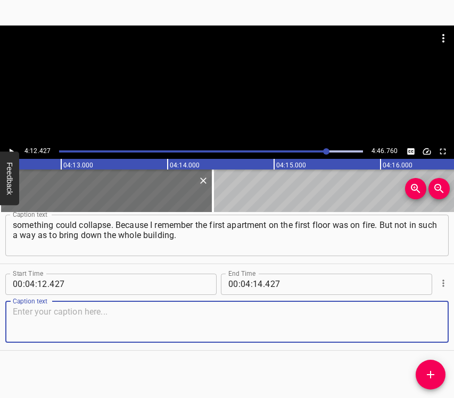
paste textarea "Several doors were blown out in our place. More precisely, one could say that t…"
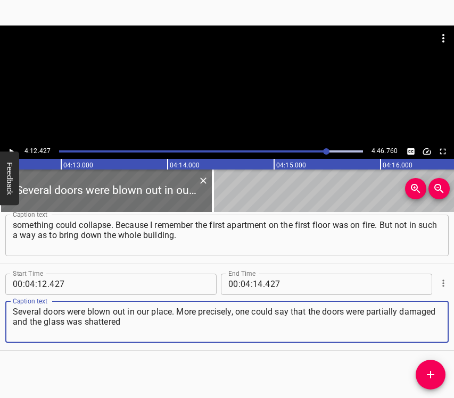
type textarea "Several doors were blown out in our place. More precisely, one could say that t…"
click at [10, 148] on icon "Play/Pause" at bounding box center [11, 152] width 10 height 10
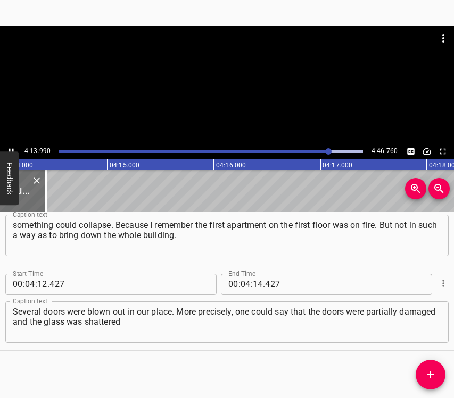
scroll to position [0, 27045]
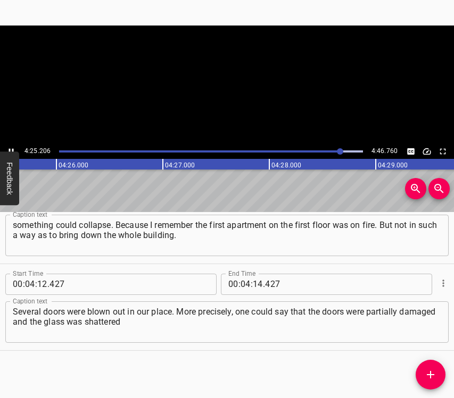
click at [9, 147] on icon "Play/Pause" at bounding box center [11, 152] width 10 height 10
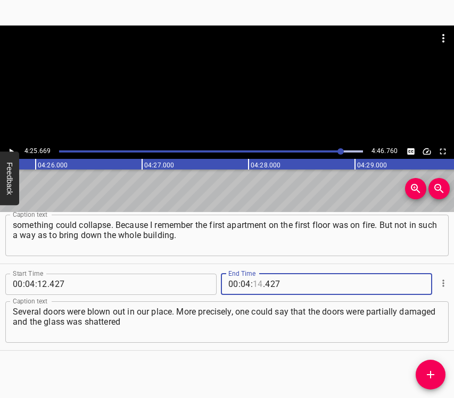
click at [255, 283] on input "number" at bounding box center [258, 284] width 10 height 21
type input "25"
type input "669"
click at [432, 373] on icon "Add Cue" at bounding box center [430, 375] width 13 height 13
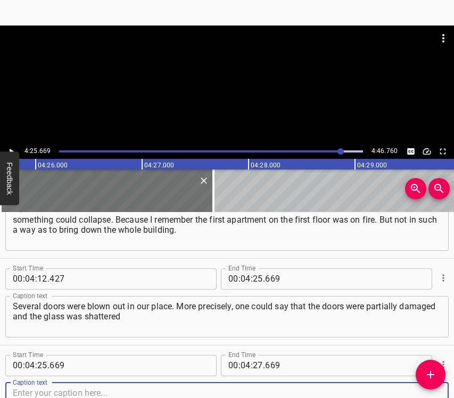
scroll to position [1250, 0]
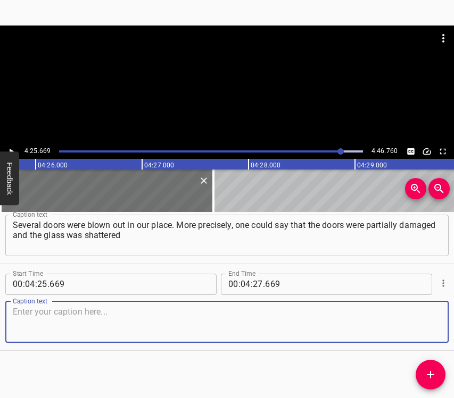
click at [418, 323] on textarea at bounding box center [227, 322] width 428 height 30
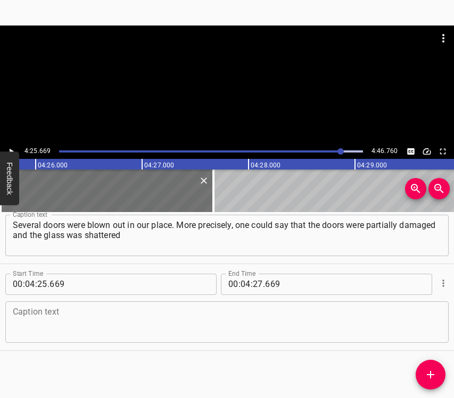
click at [171, 313] on textarea at bounding box center [227, 322] width 428 height 30
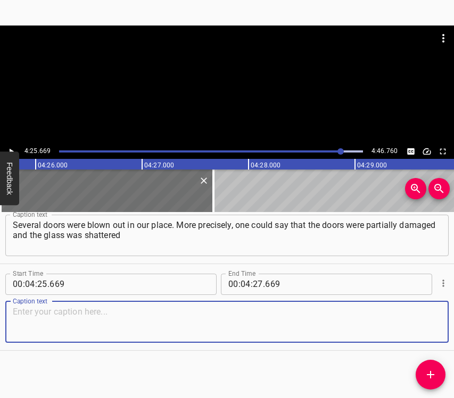
paste textarea "on the side facing the factory, and apart from that, luckily, the apartment did…"
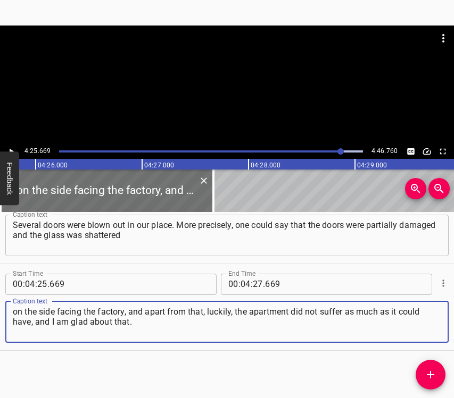
type textarea "on the side facing the factory, and apart from that, luckily, the apartment did…"
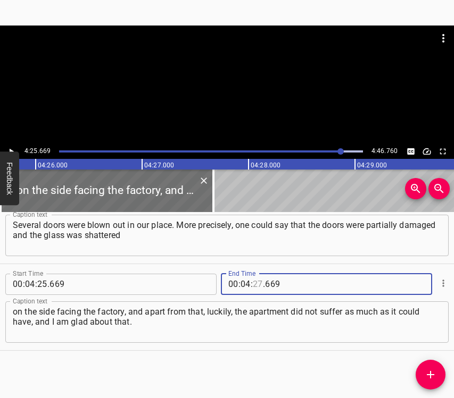
click at [253, 288] on input "number" at bounding box center [258, 284] width 10 height 21
type input "36"
type input "760"
click at [13, 150] on icon "Play/Pause" at bounding box center [11, 152] width 10 height 10
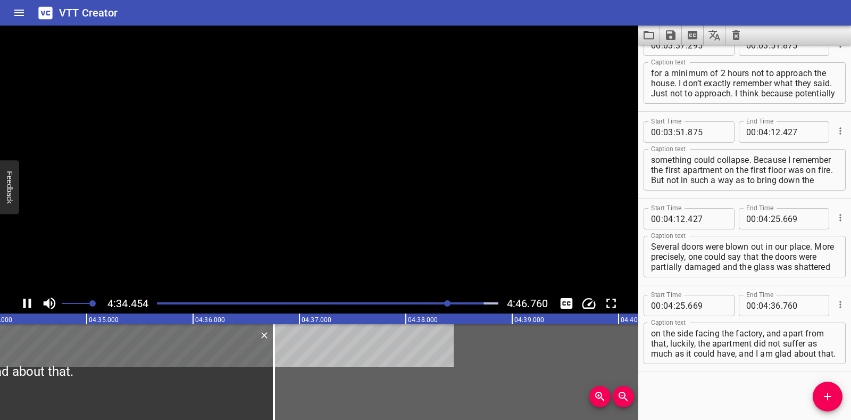
scroll to position [1062, 0]
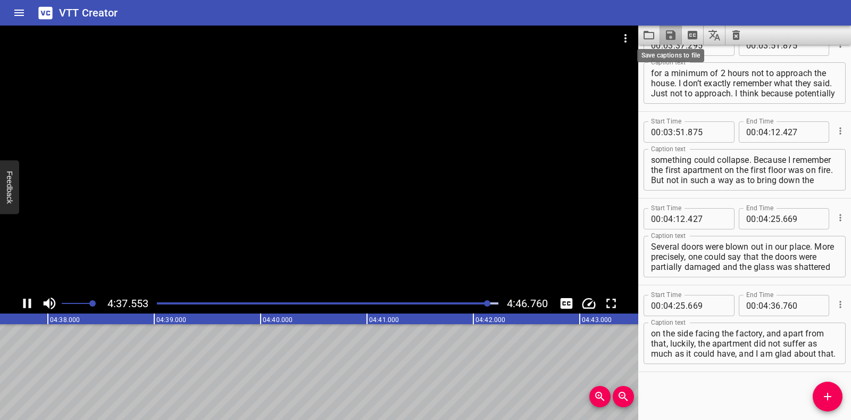
click at [669, 36] on icon "Save captions to file" at bounding box center [671, 35] width 10 height 10
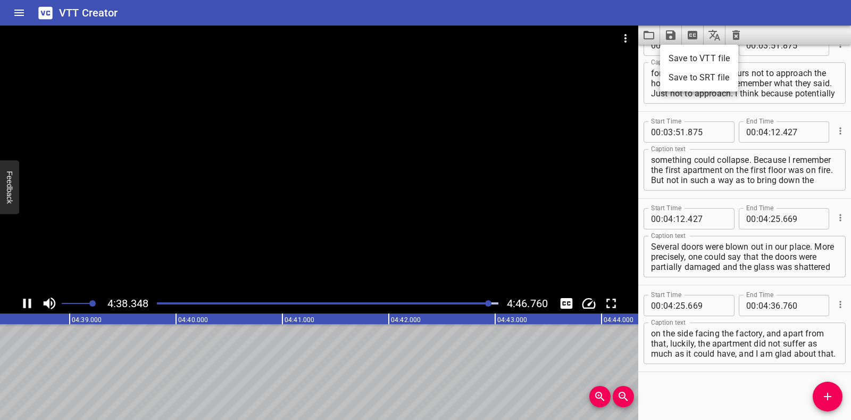
click at [675, 56] on li "Save to VTT file" at bounding box center [699, 58] width 78 height 19
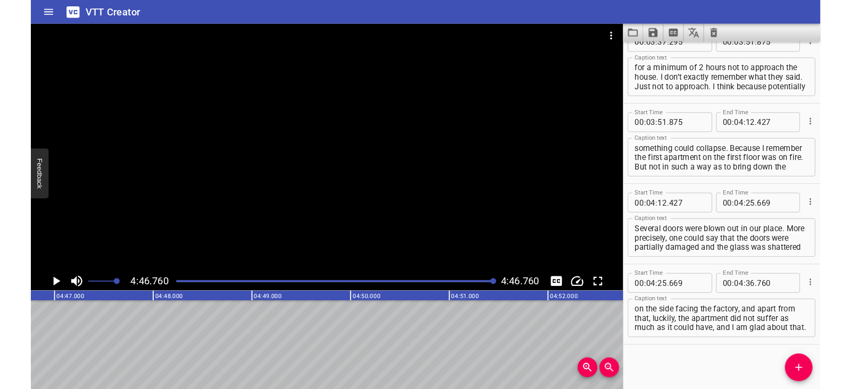
scroll to position [1092, 0]
